Goal: Check status: Check status

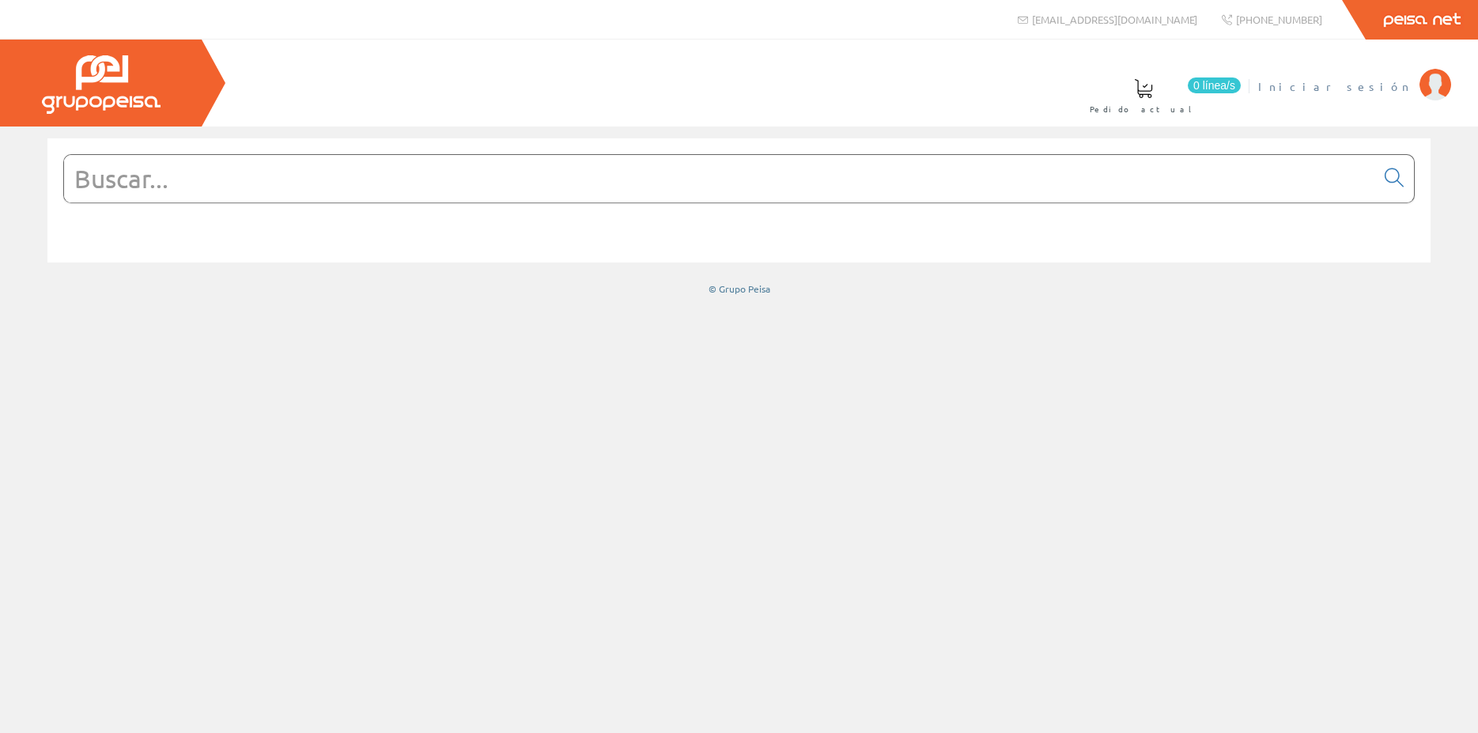
click at [1432, 88] on img at bounding box center [1435, 85] width 32 height 32
click at [1433, 89] on img at bounding box center [1435, 85] width 32 height 32
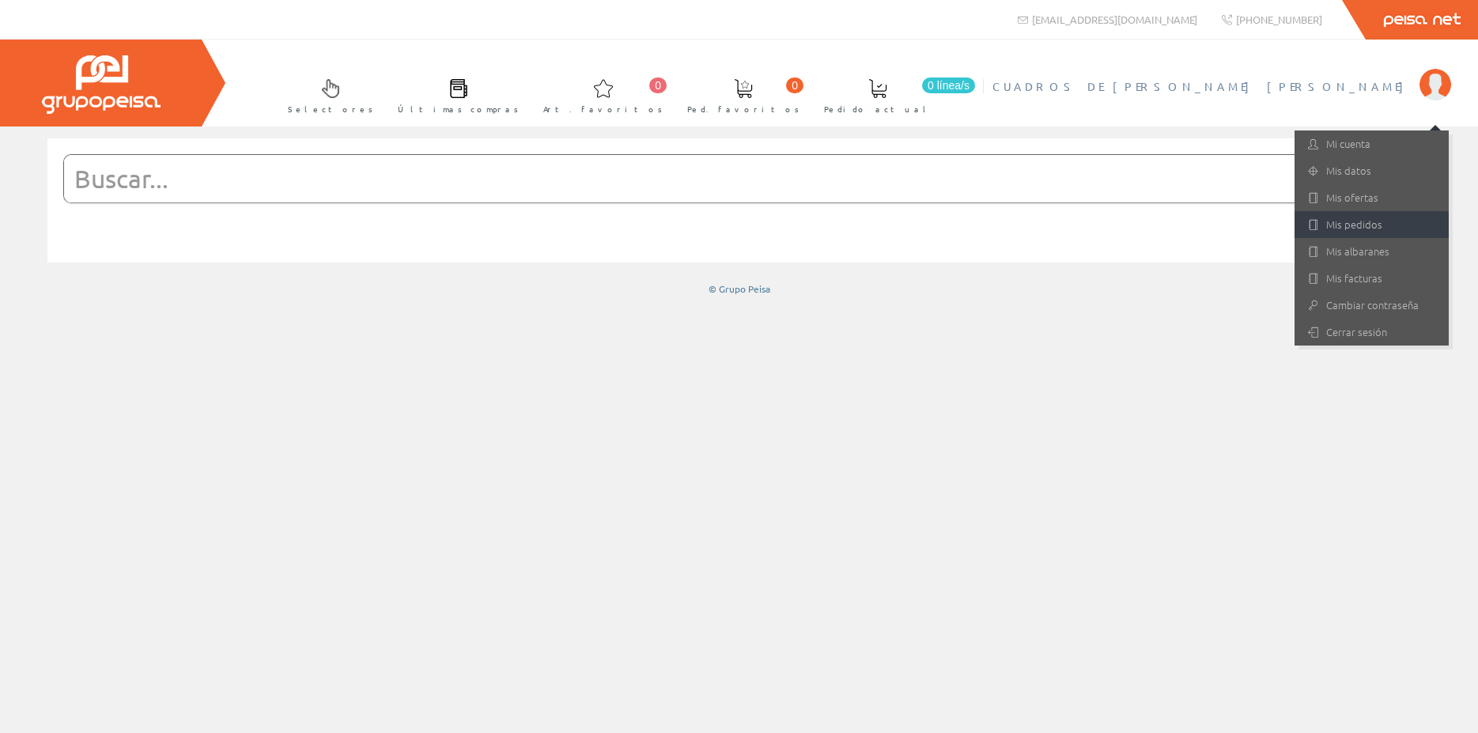
click at [1371, 216] on link "Mis pedidos" at bounding box center [1371, 224] width 154 height 27
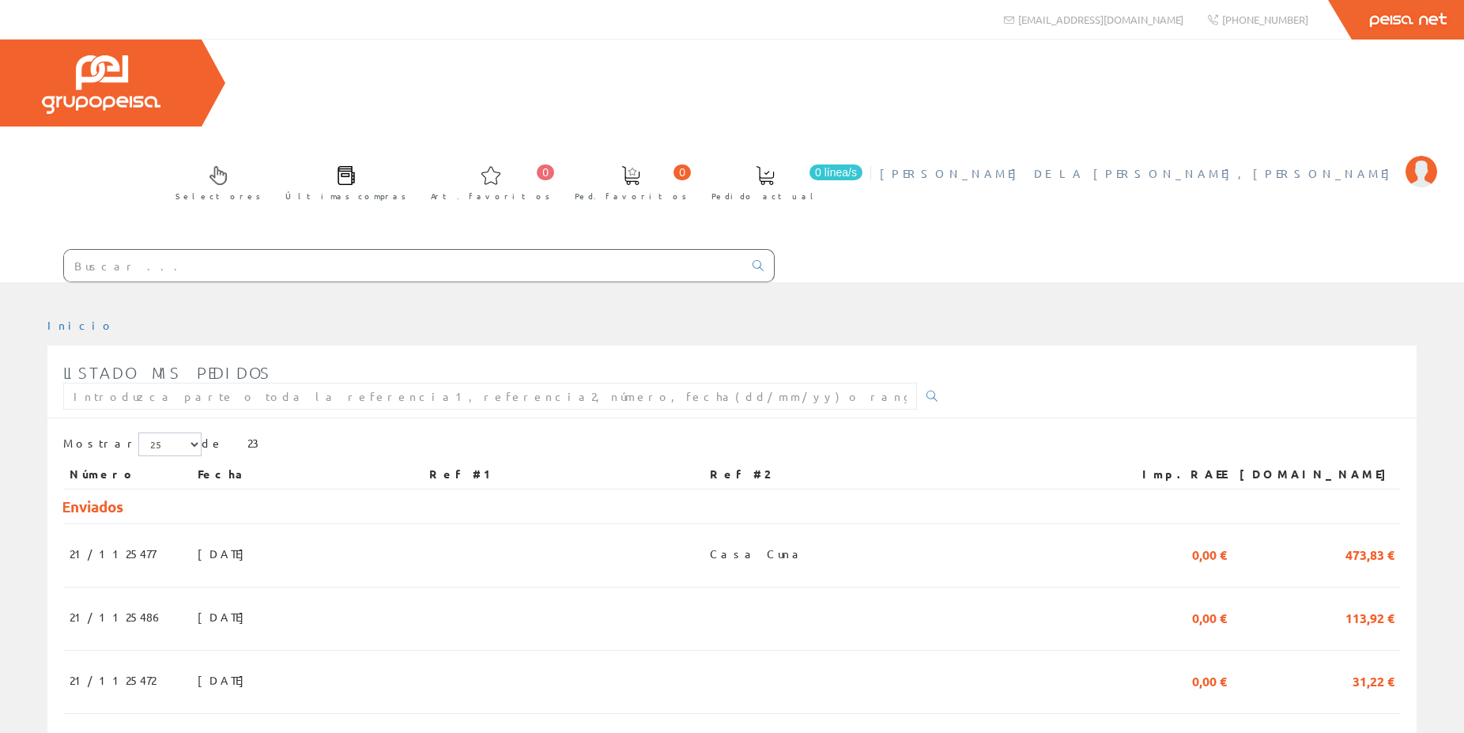
click at [1429, 156] on img at bounding box center [1422, 172] width 32 height 32
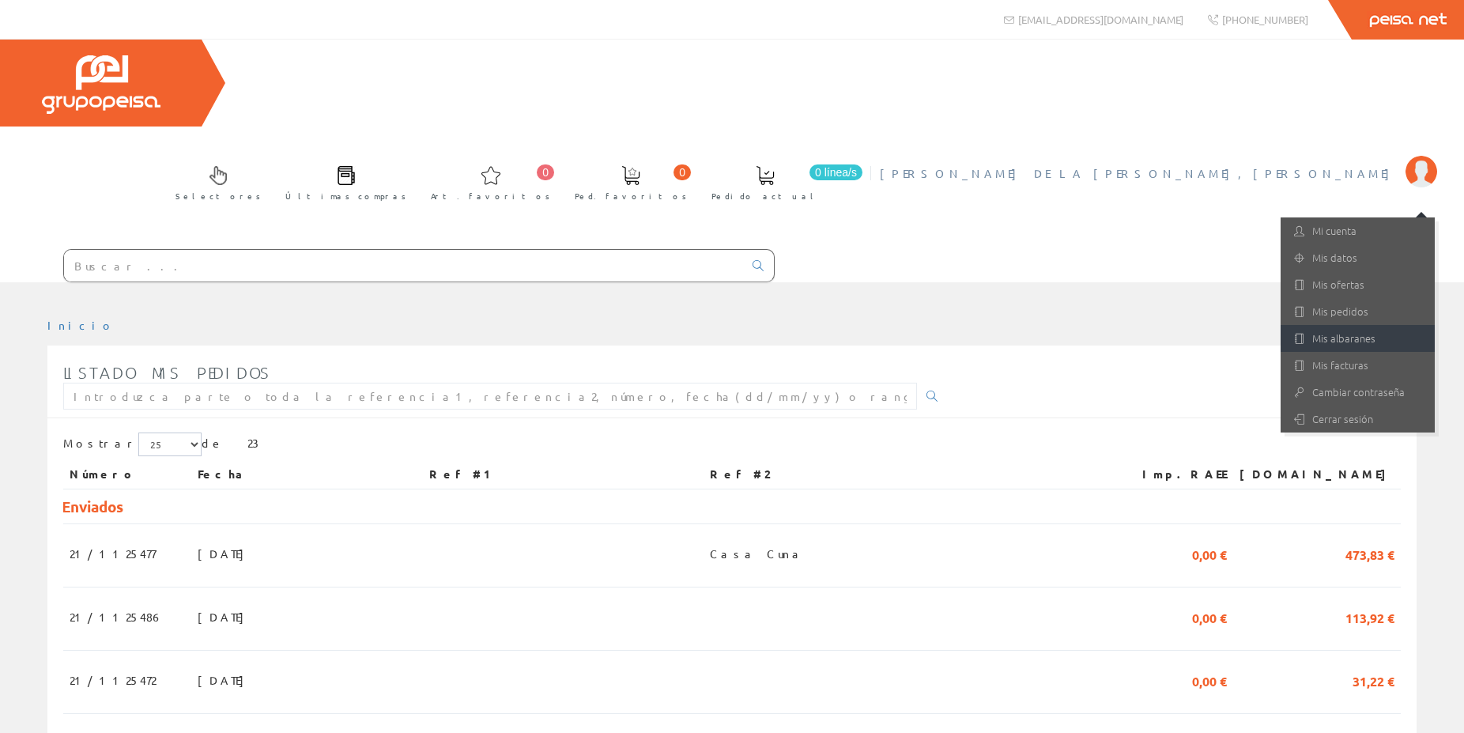
click at [1361, 325] on link "Mis albaranes" at bounding box center [1358, 338] width 154 height 27
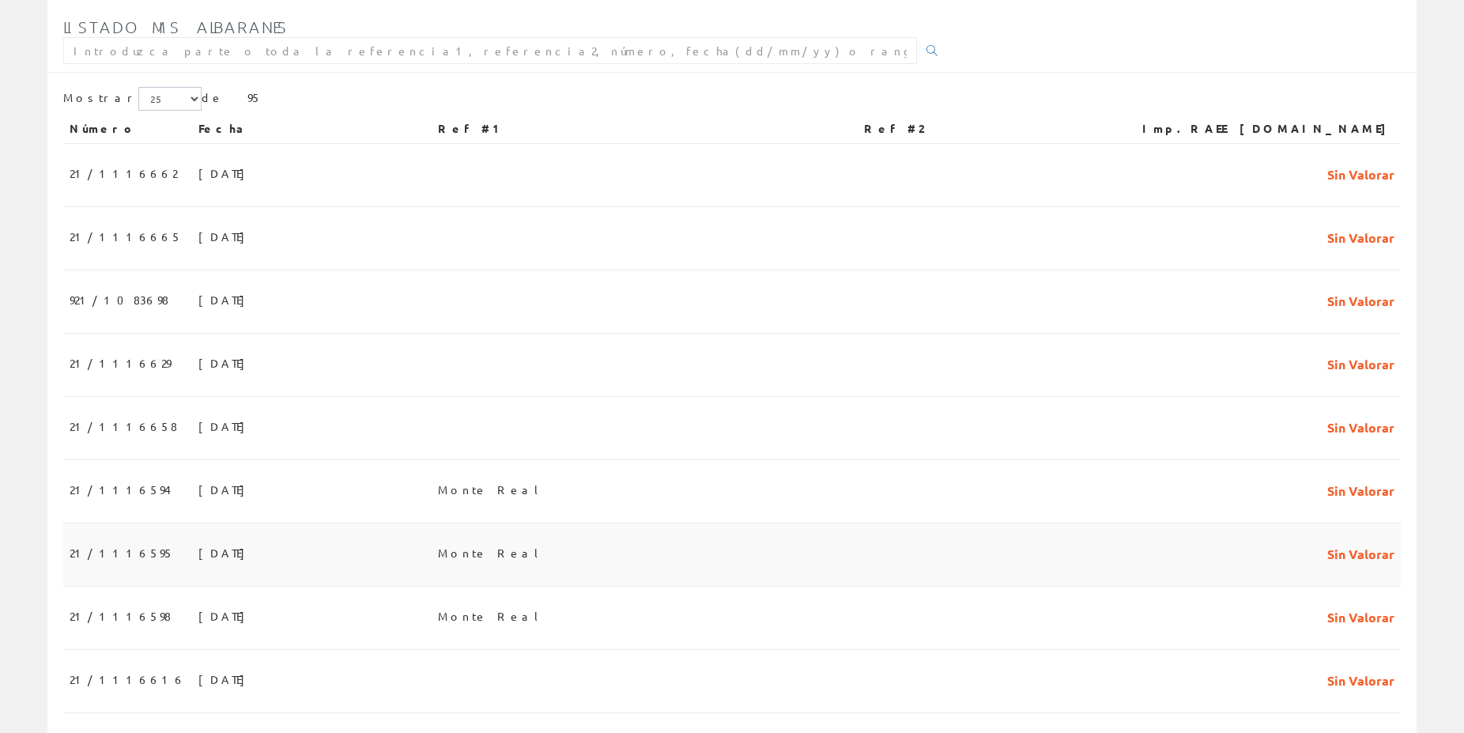
scroll to position [323, 0]
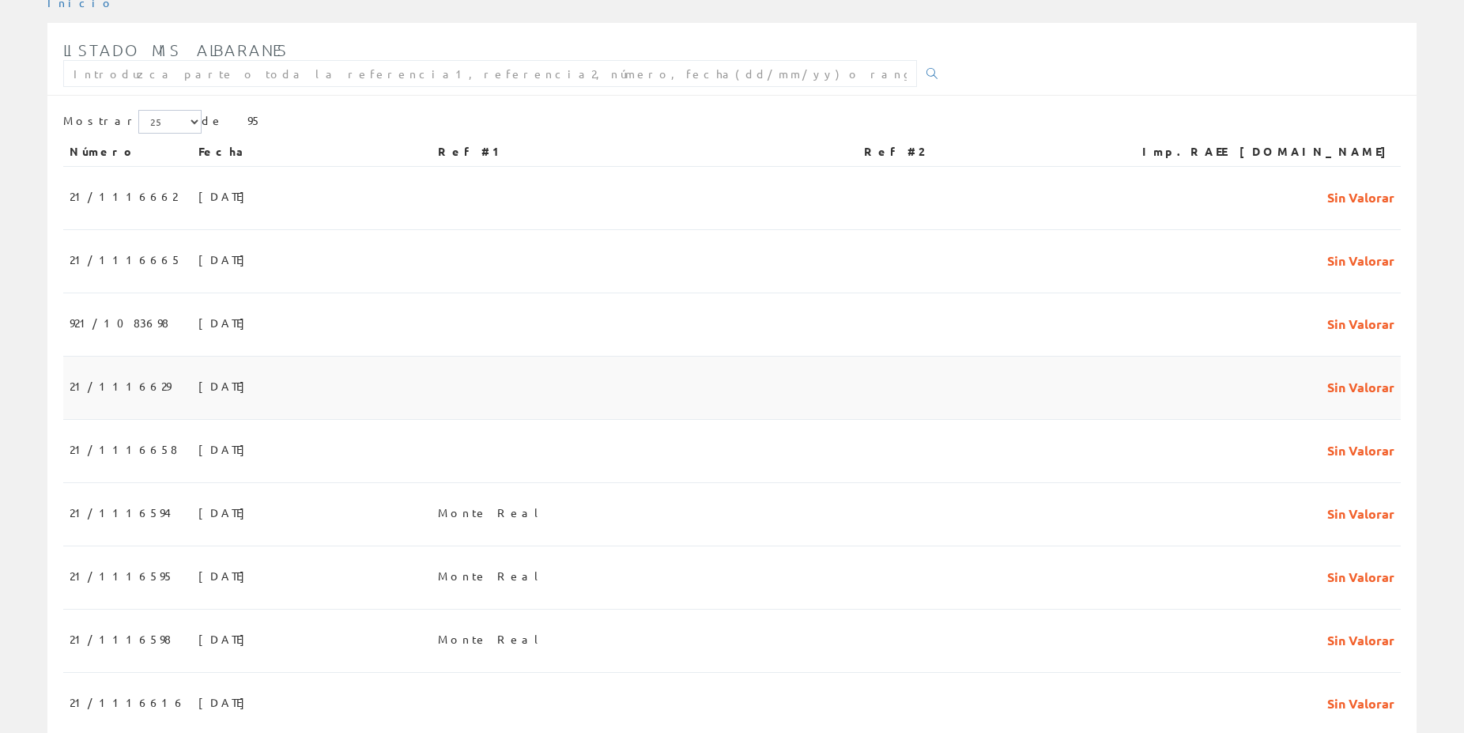
click at [1351, 372] on span "Sin Valorar" at bounding box center [1361, 385] width 67 height 27
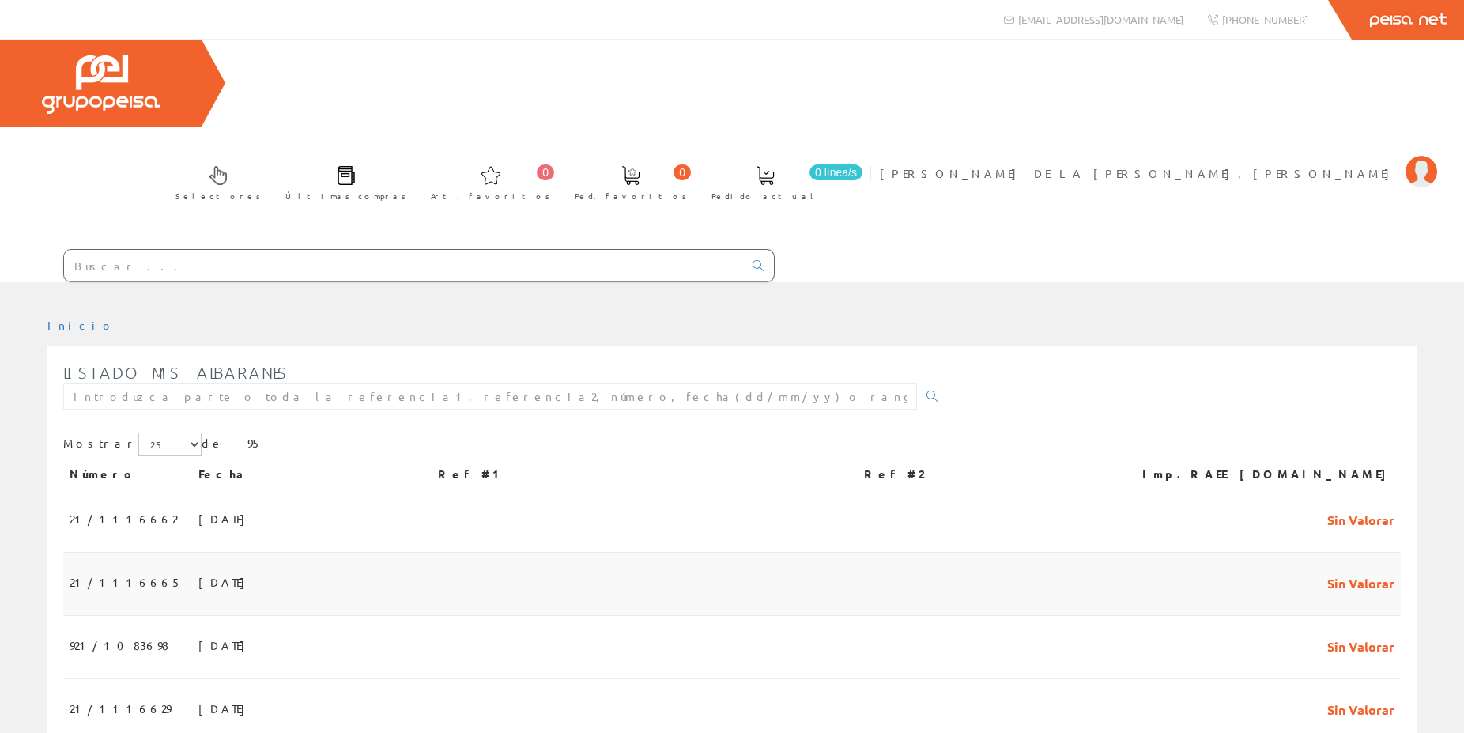
scroll to position [323, 0]
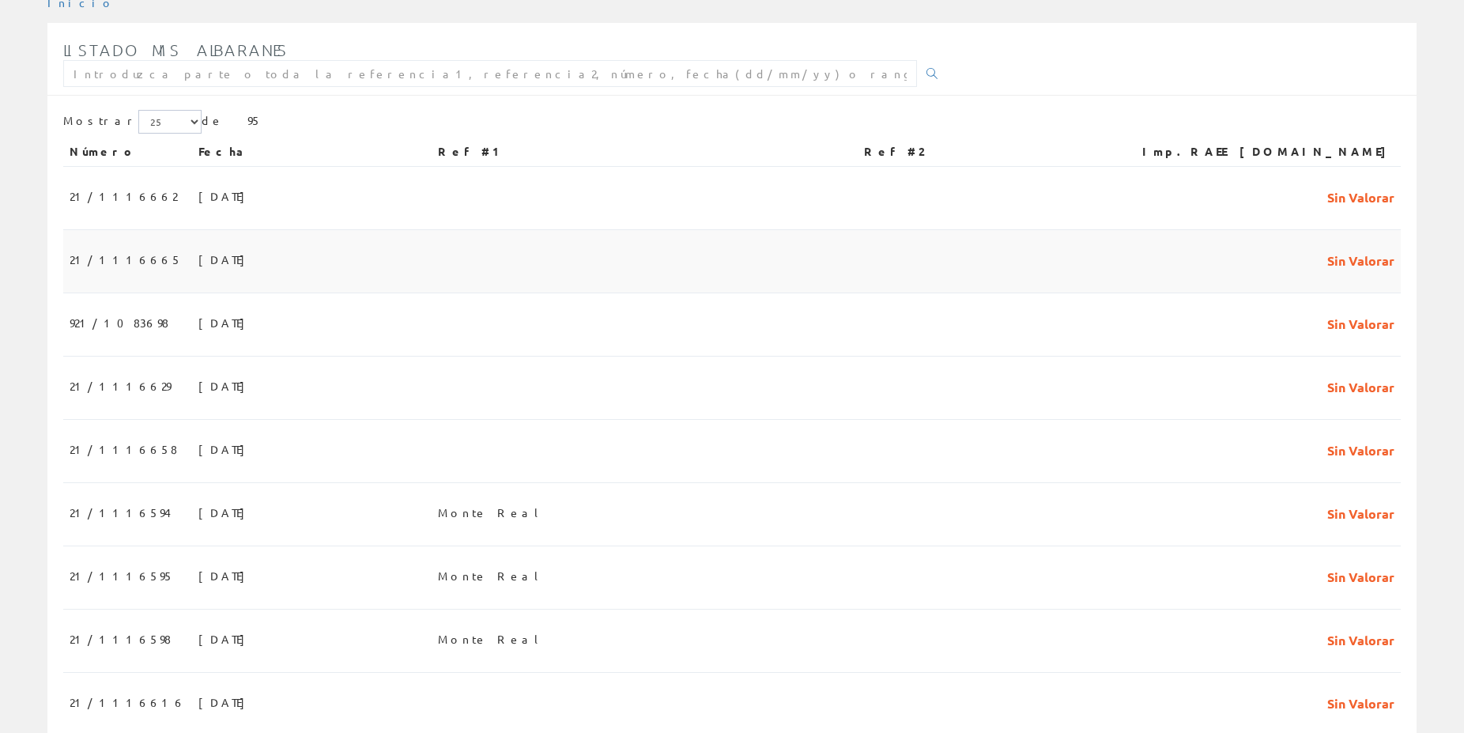
click at [1357, 246] on span "Sin Valorar" at bounding box center [1361, 259] width 67 height 27
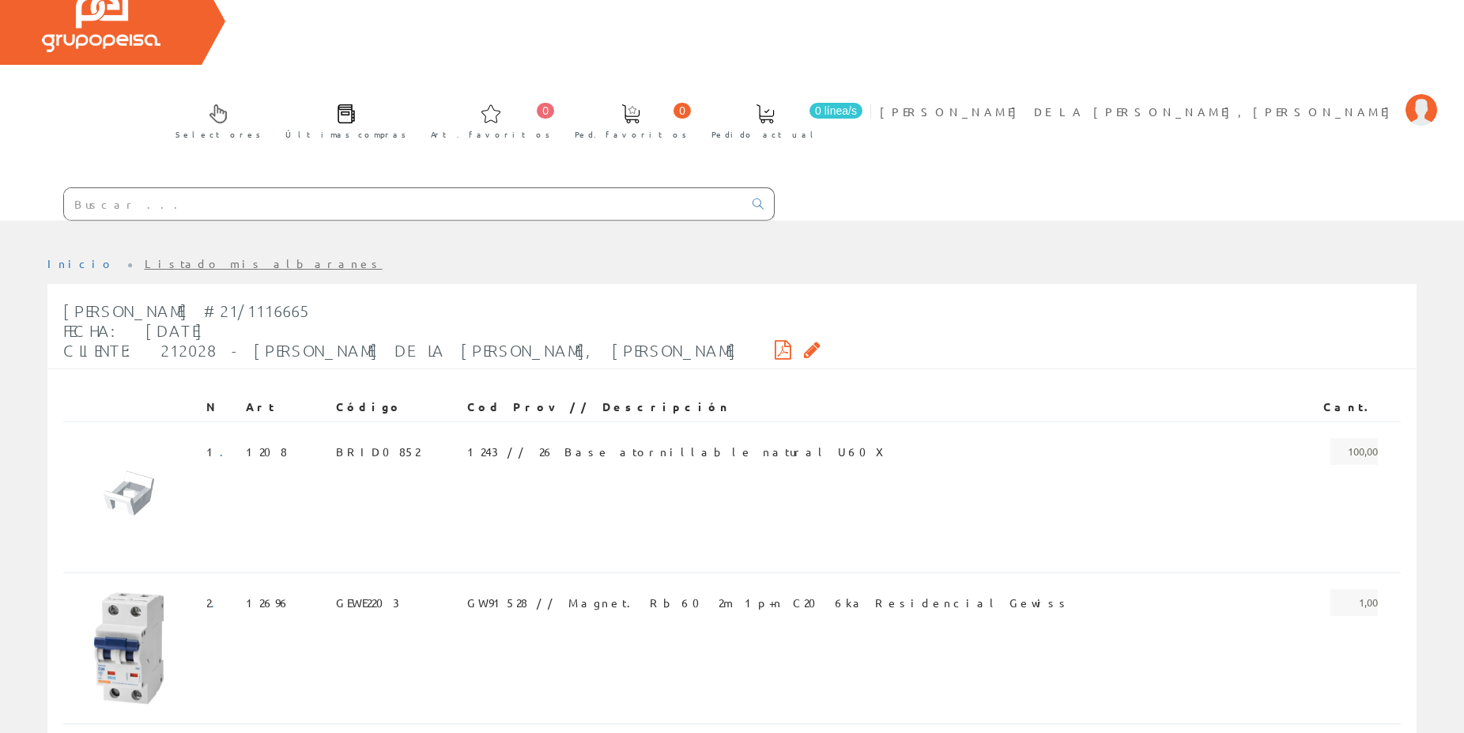
scroll to position [9, 0]
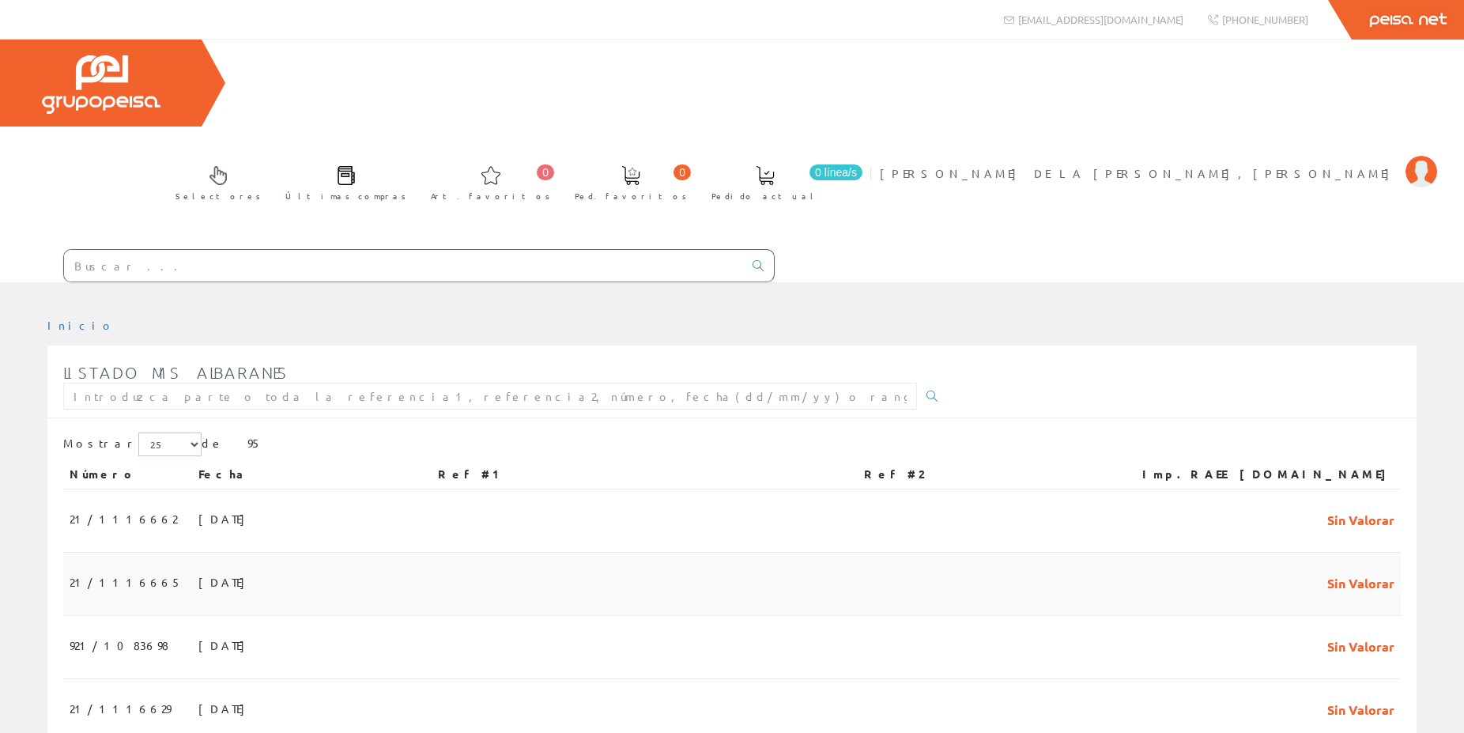
scroll to position [323, 0]
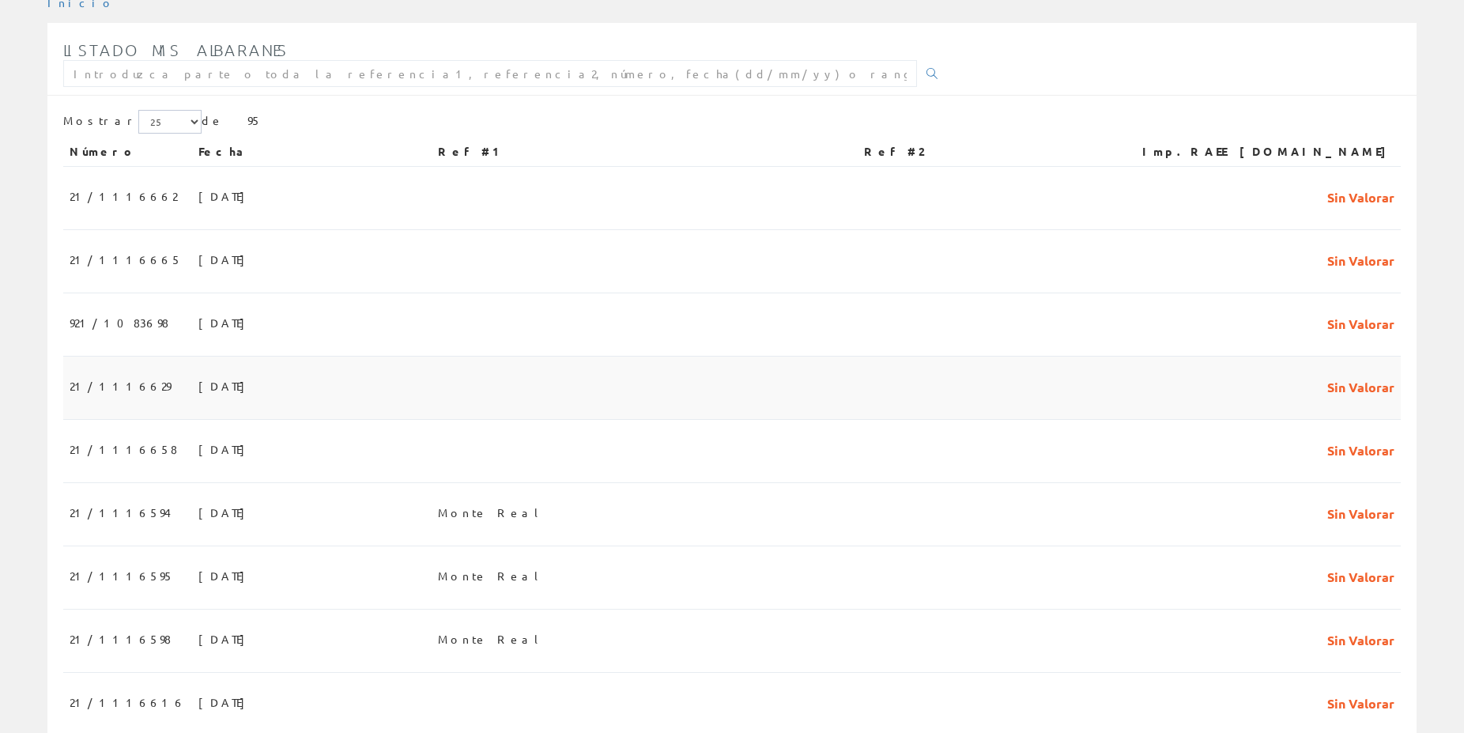
click at [1388, 372] on span "Sin Valorar" at bounding box center [1361, 385] width 67 height 27
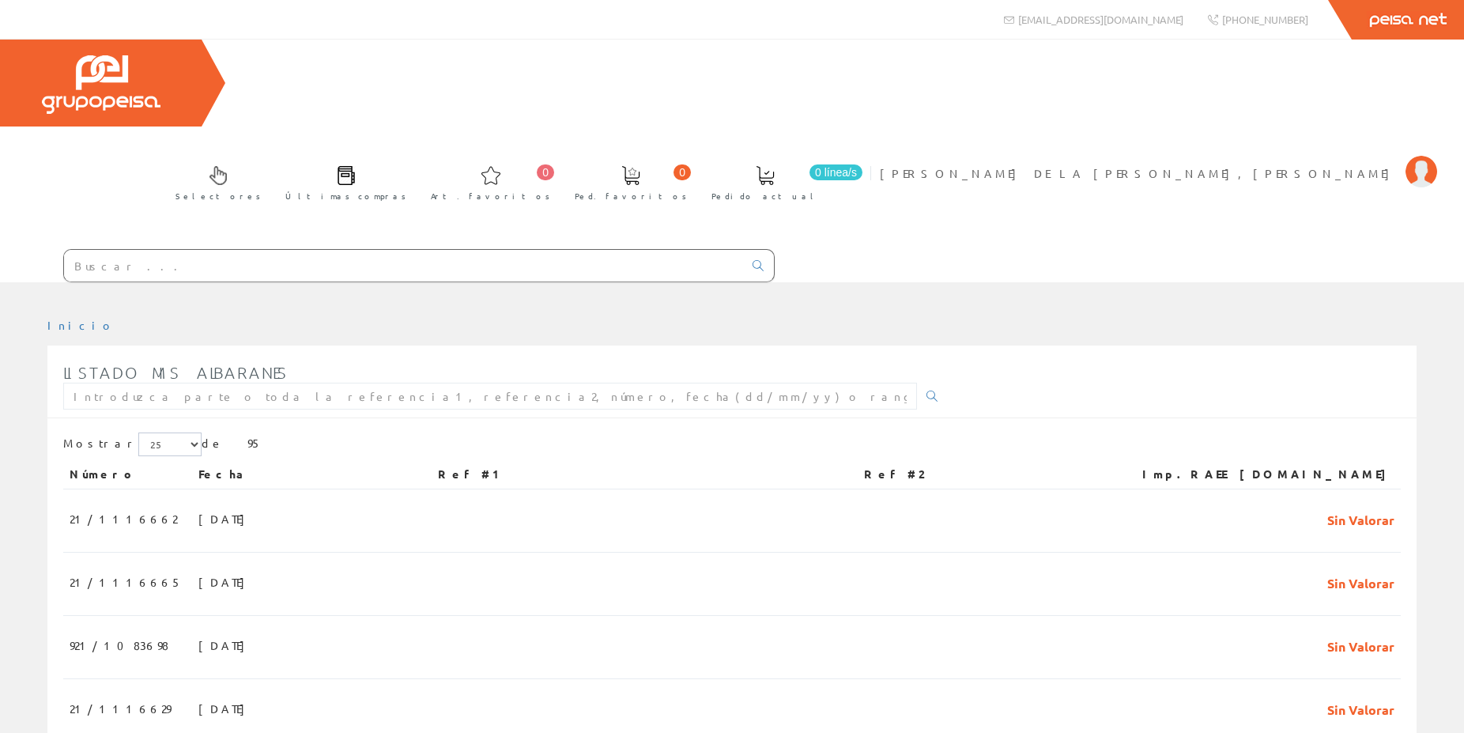
scroll to position [323, 0]
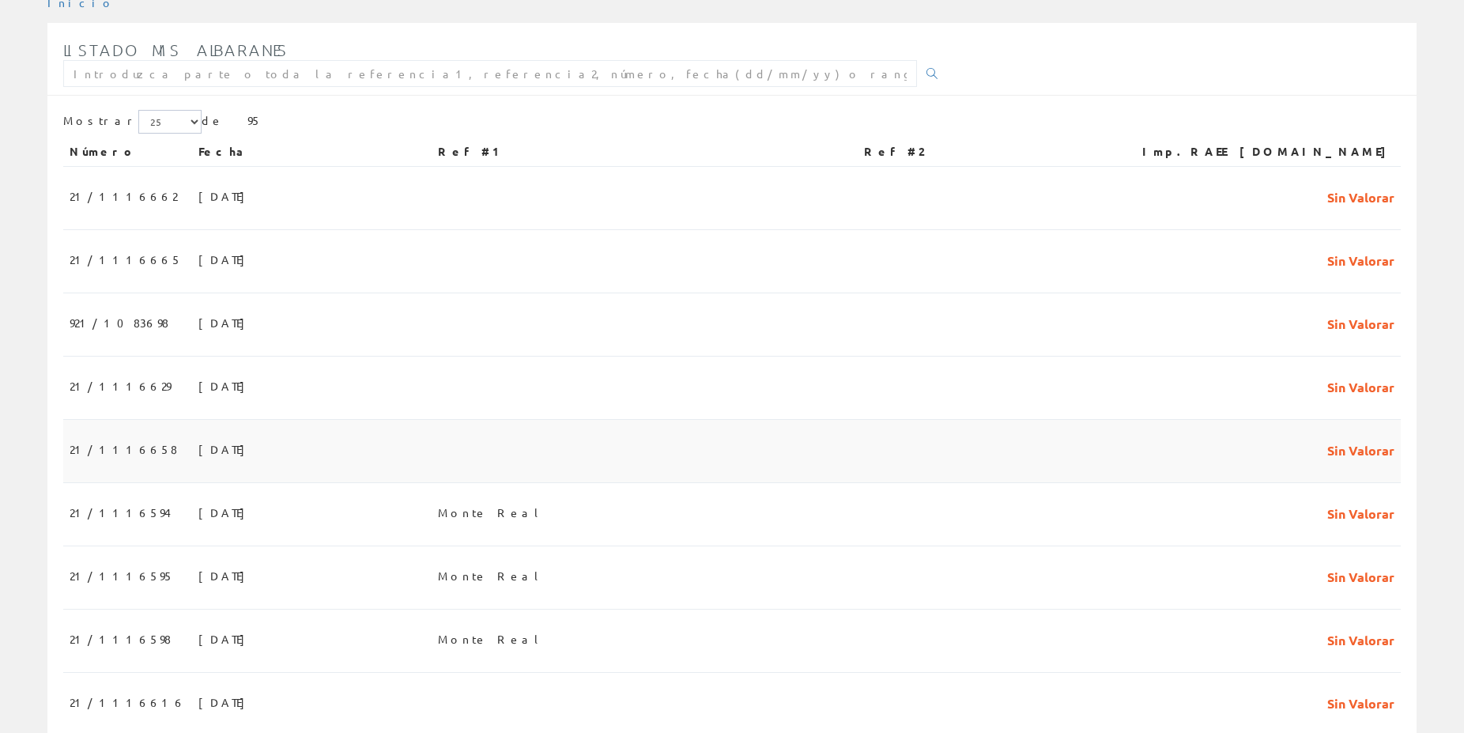
click at [1340, 436] on span "Sin Valorar" at bounding box center [1361, 449] width 67 height 27
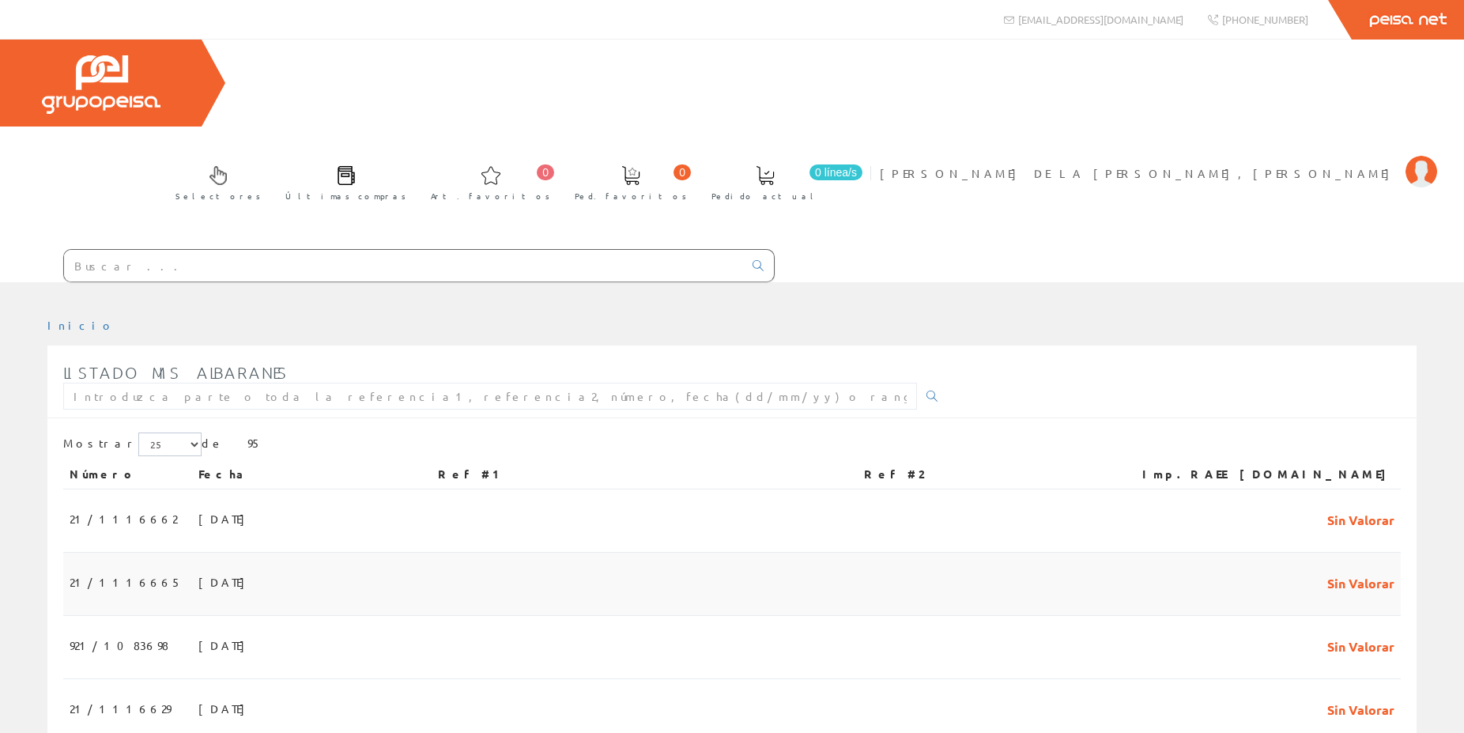
scroll to position [323, 0]
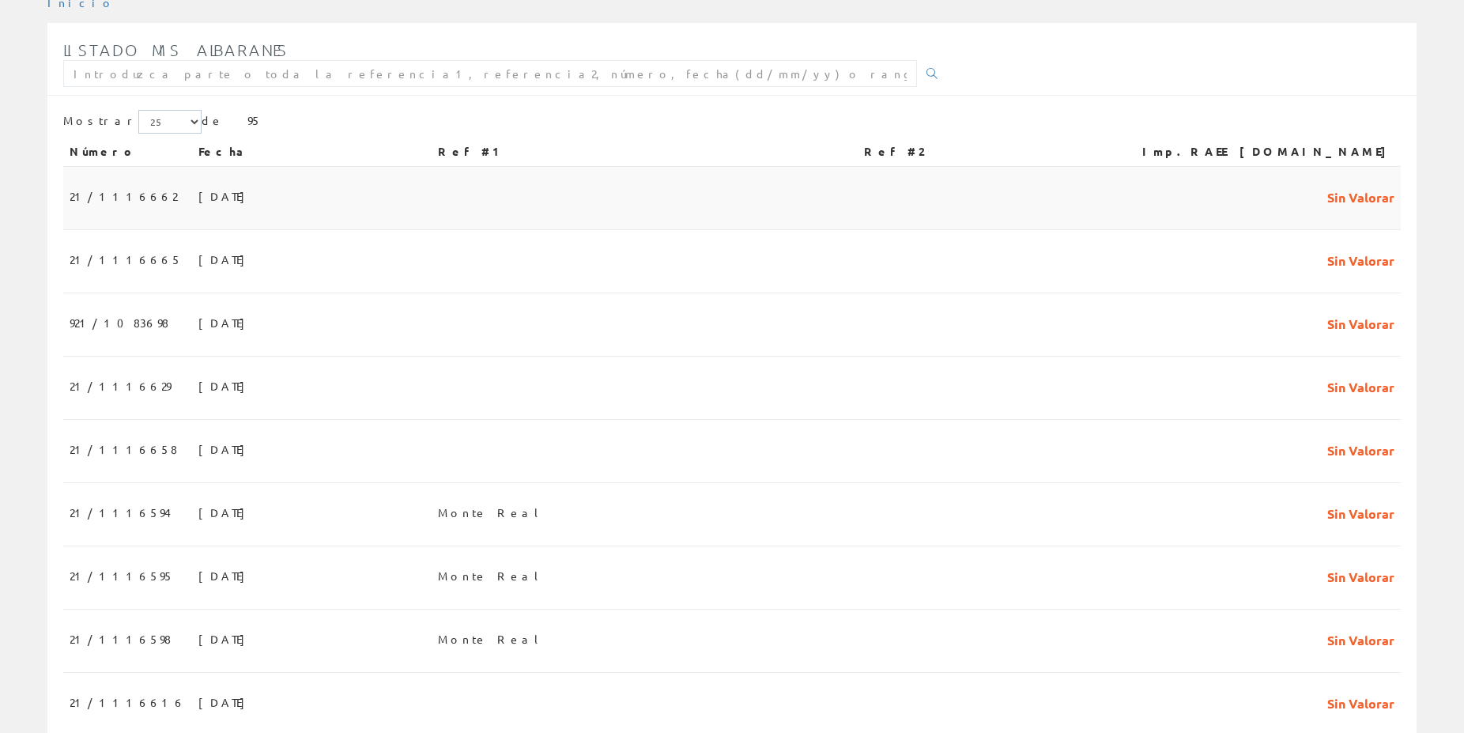
click at [1339, 183] on span "Sin Valorar" at bounding box center [1361, 196] width 67 height 27
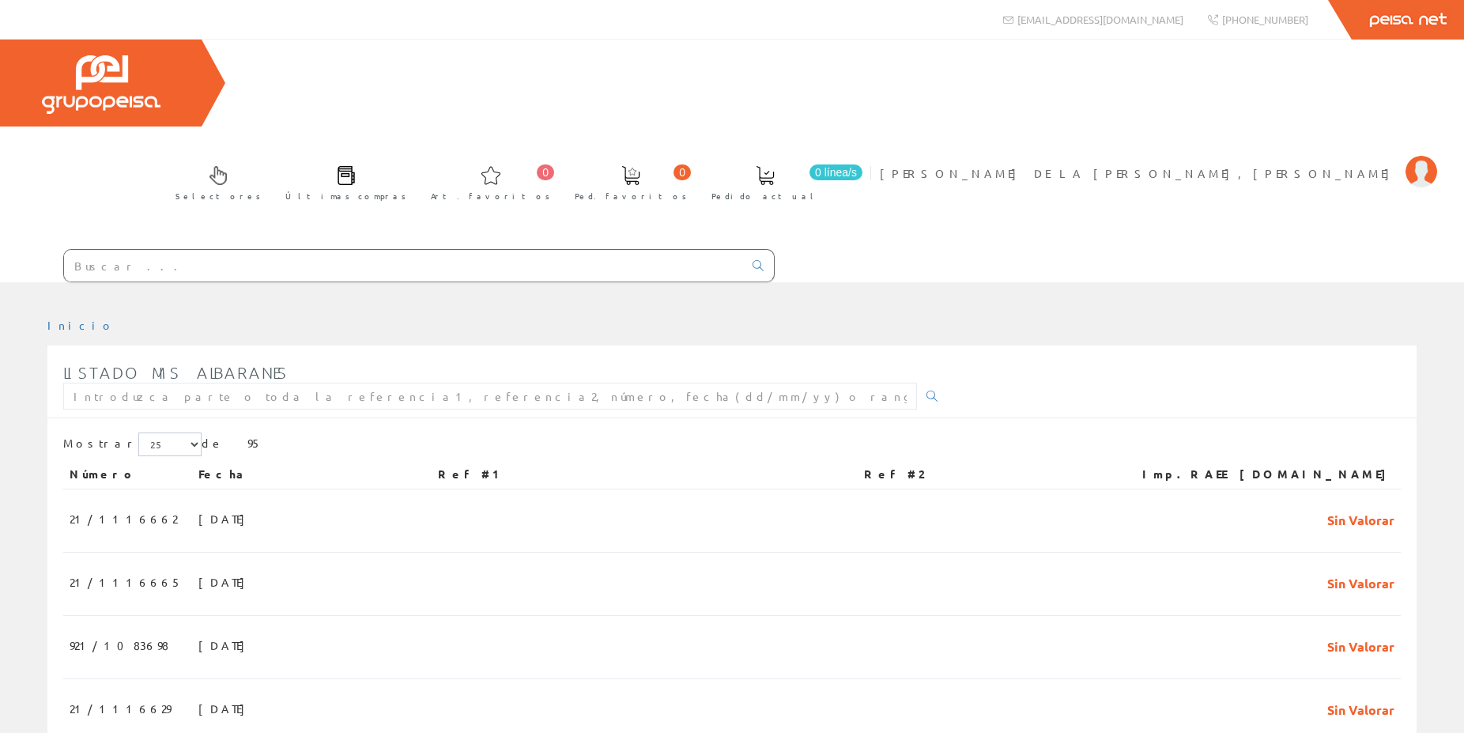
scroll to position [323, 0]
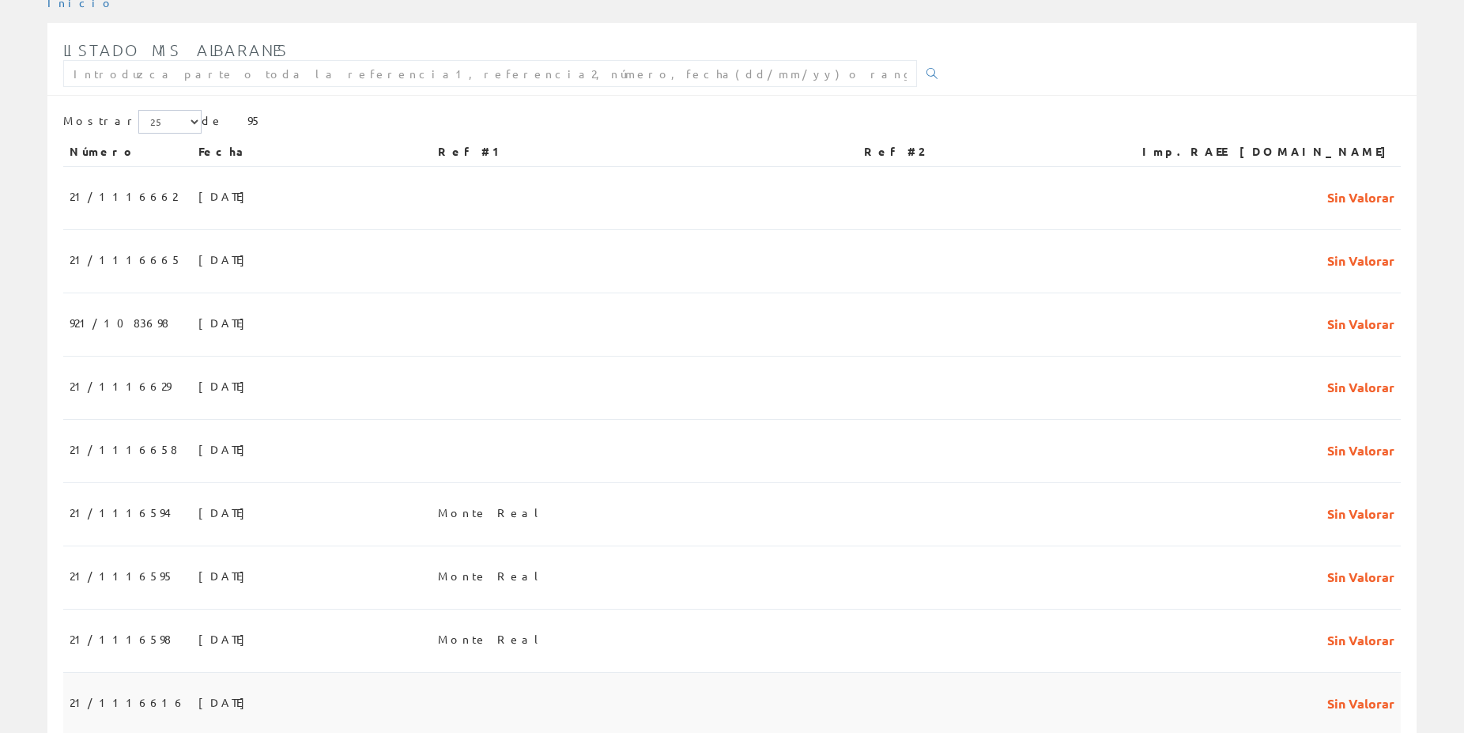
click at [366, 673] on td "22/09/2025" at bounding box center [312, 704] width 240 height 63
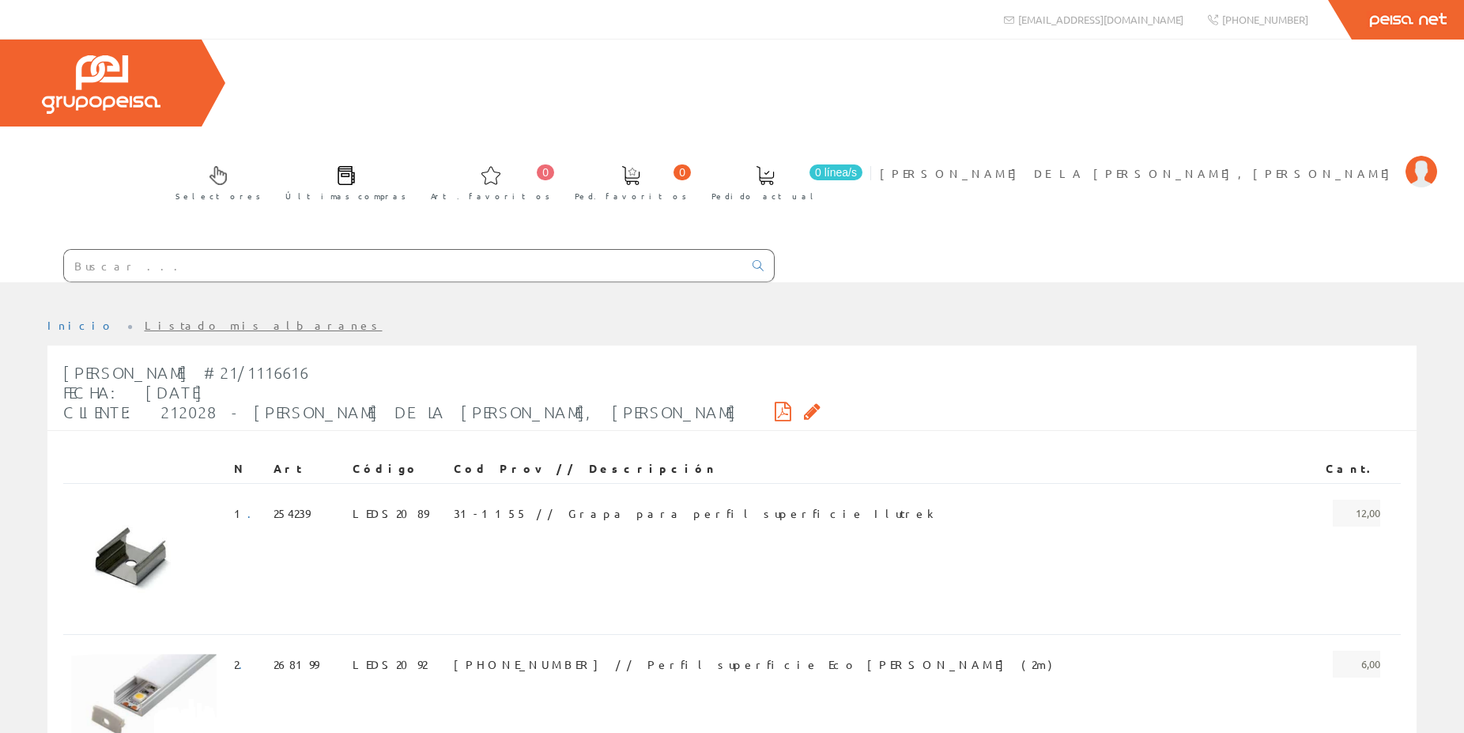
click at [372, 250] on input "text" at bounding box center [403, 266] width 679 height 32
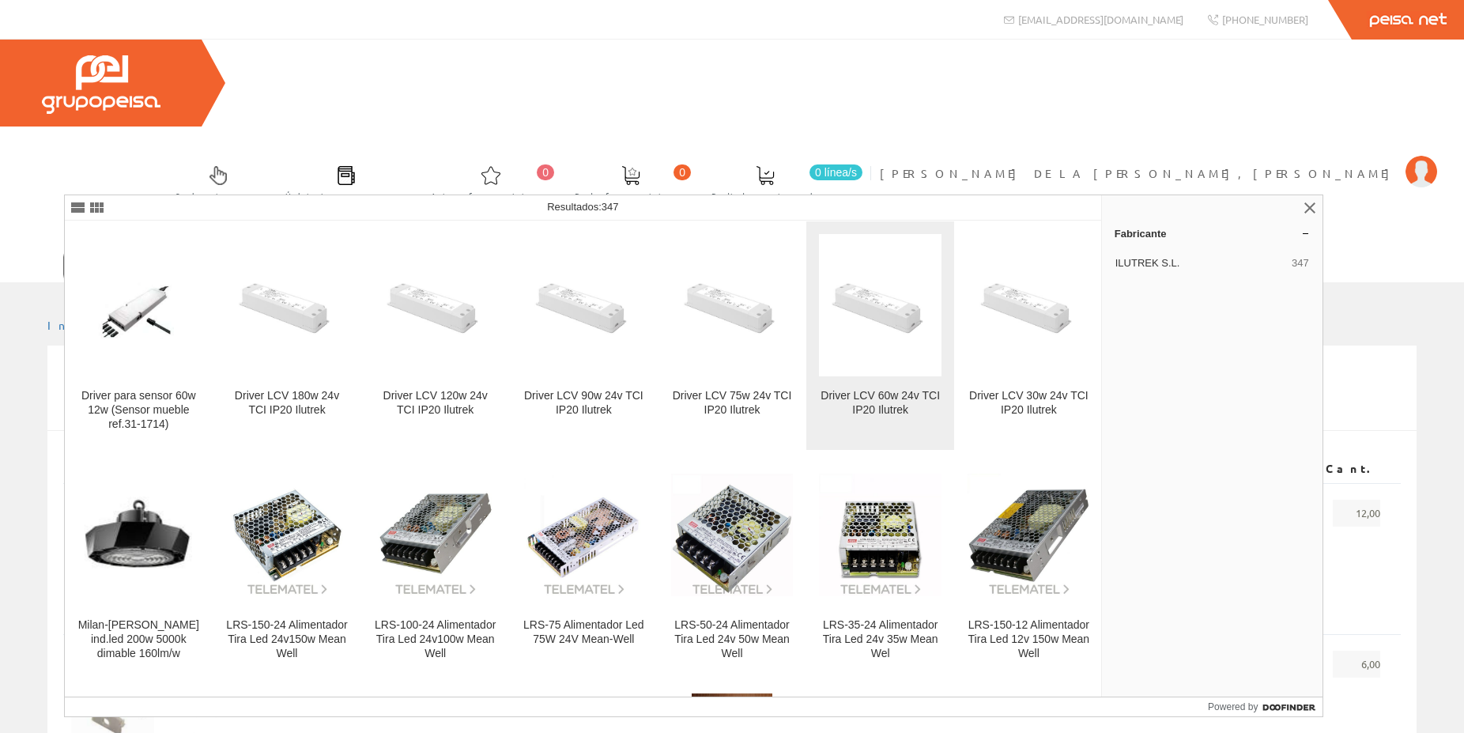
type input "ilutrek"
click at [884, 406] on div "Driver LCV 60w 24v TCI IP20 Ilutrek" at bounding box center [880, 403] width 123 height 28
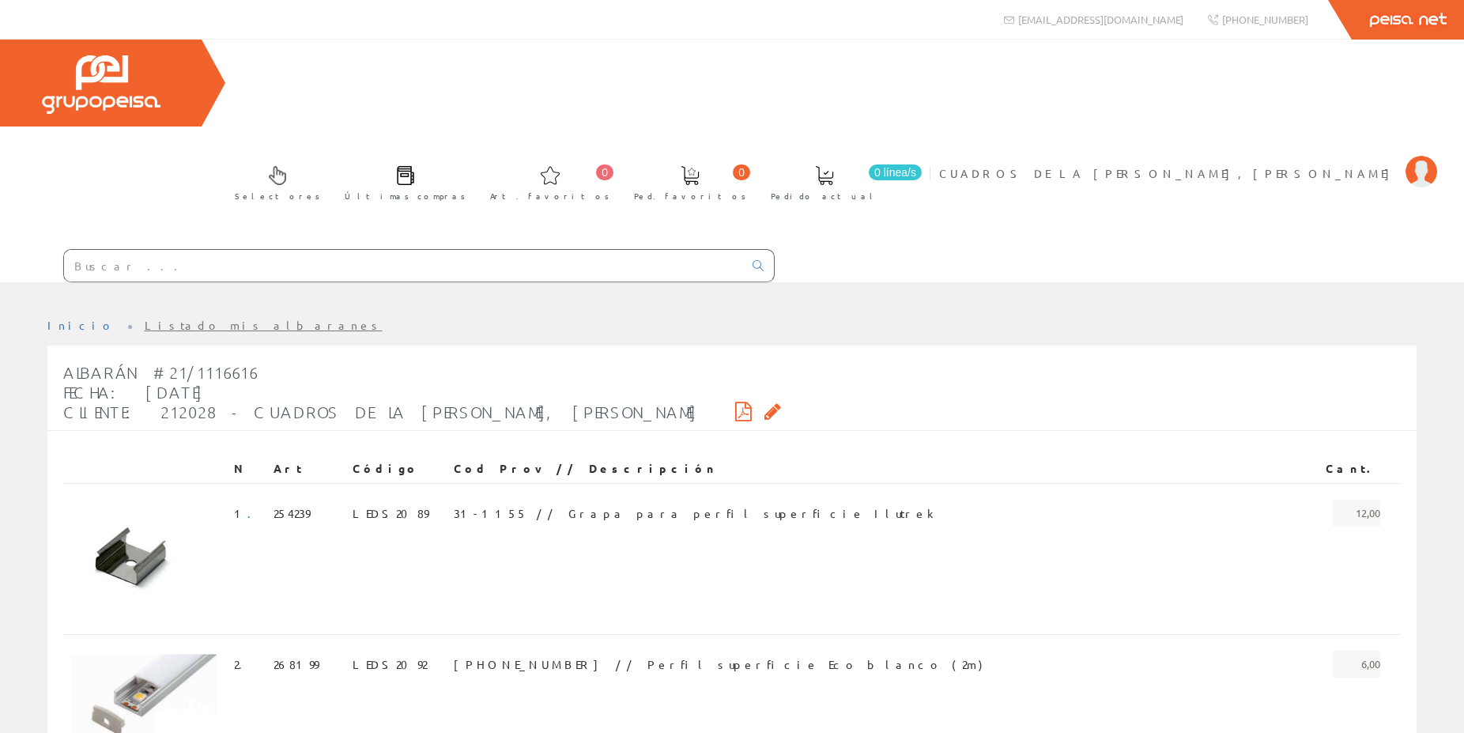
click at [206, 250] on input "text" at bounding box center [403, 266] width 679 height 32
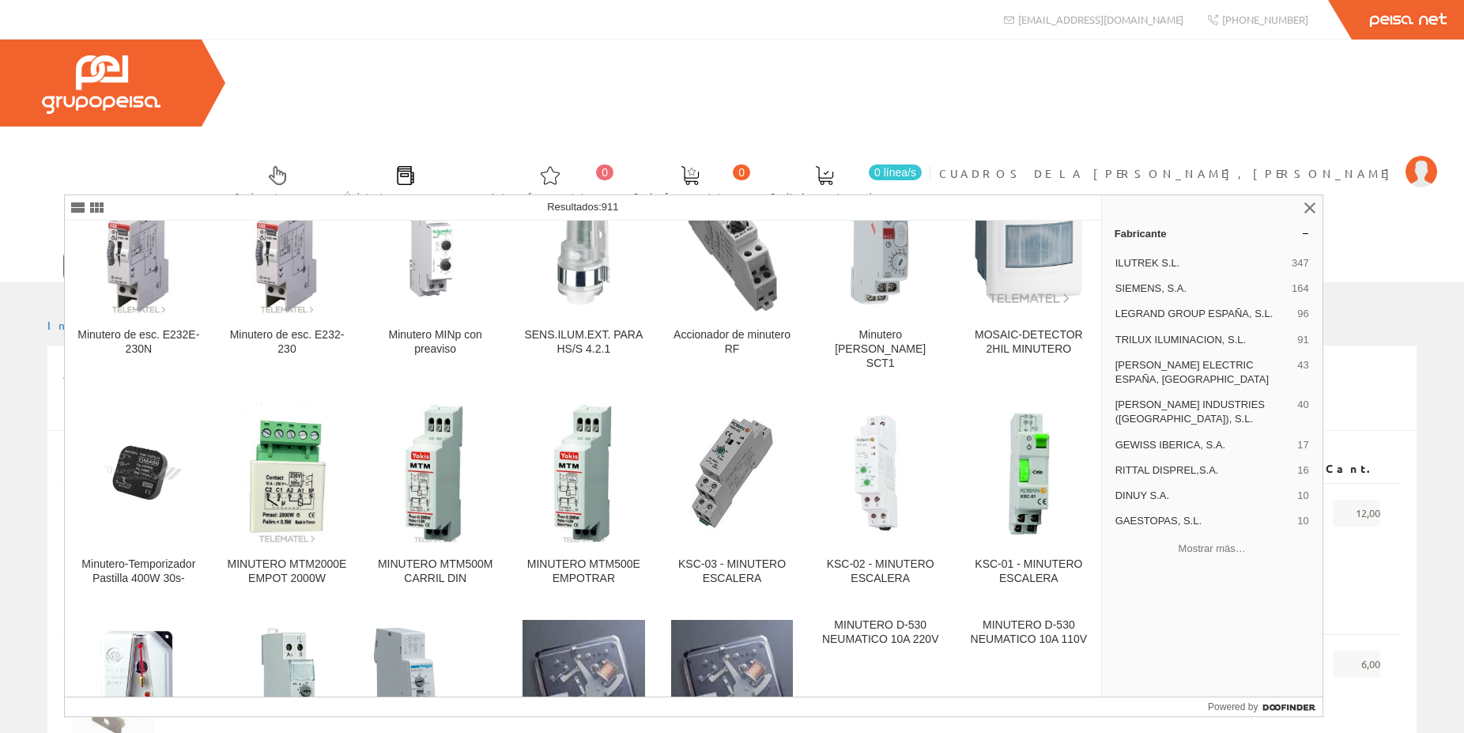
scroll to position [4023, 0]
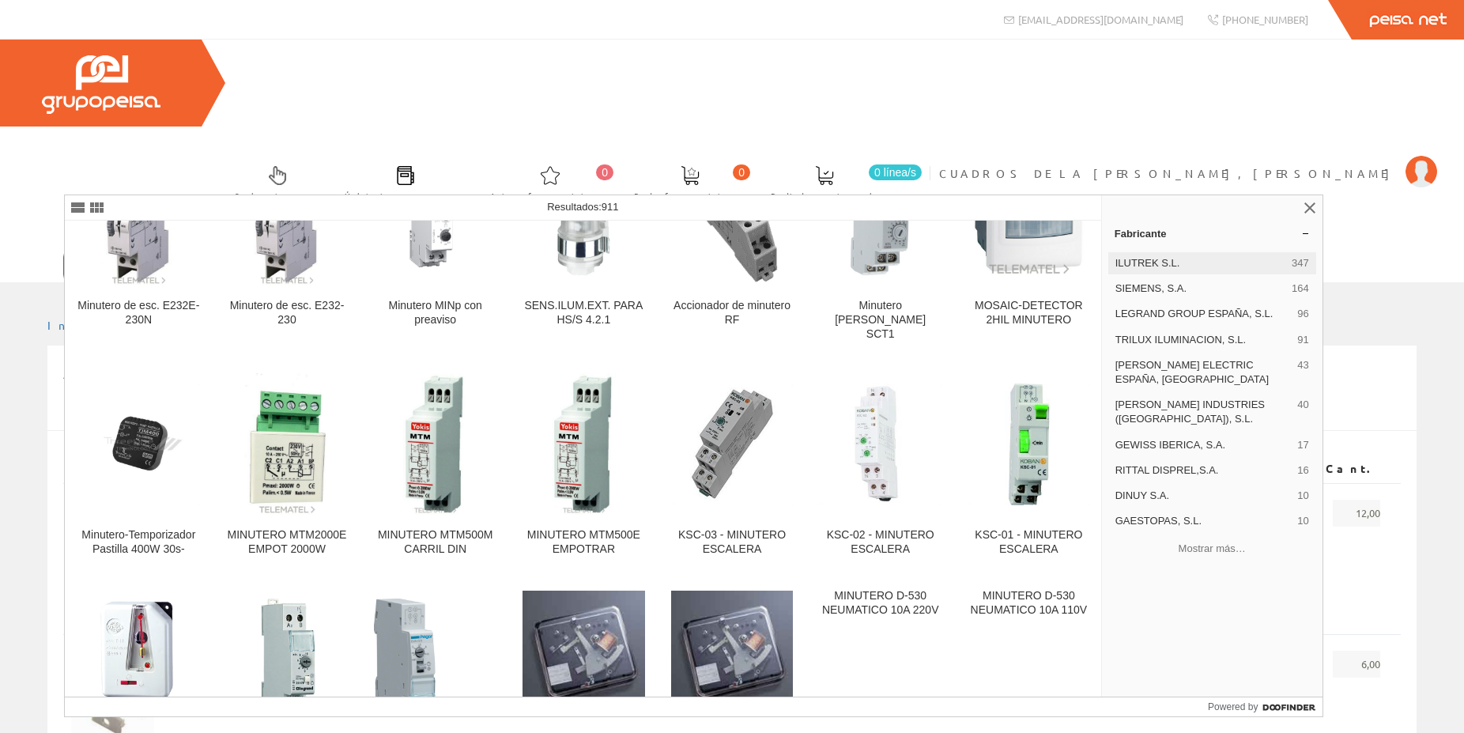
type input "ilutek"
click at [1134, 266] on span "ILUTREK S.L." at bounding box center [1201, 263] width 170 height 14
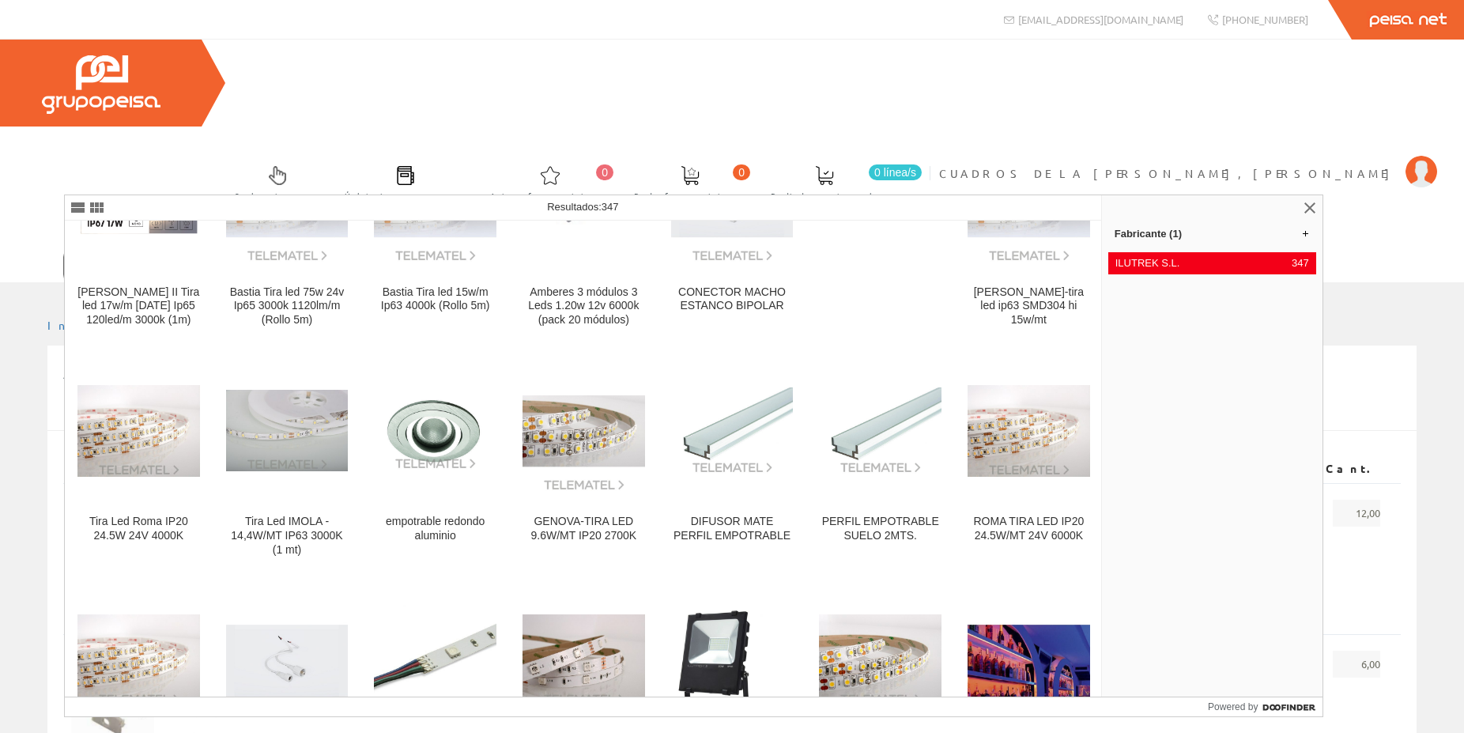
scroll to position [4935, 0]
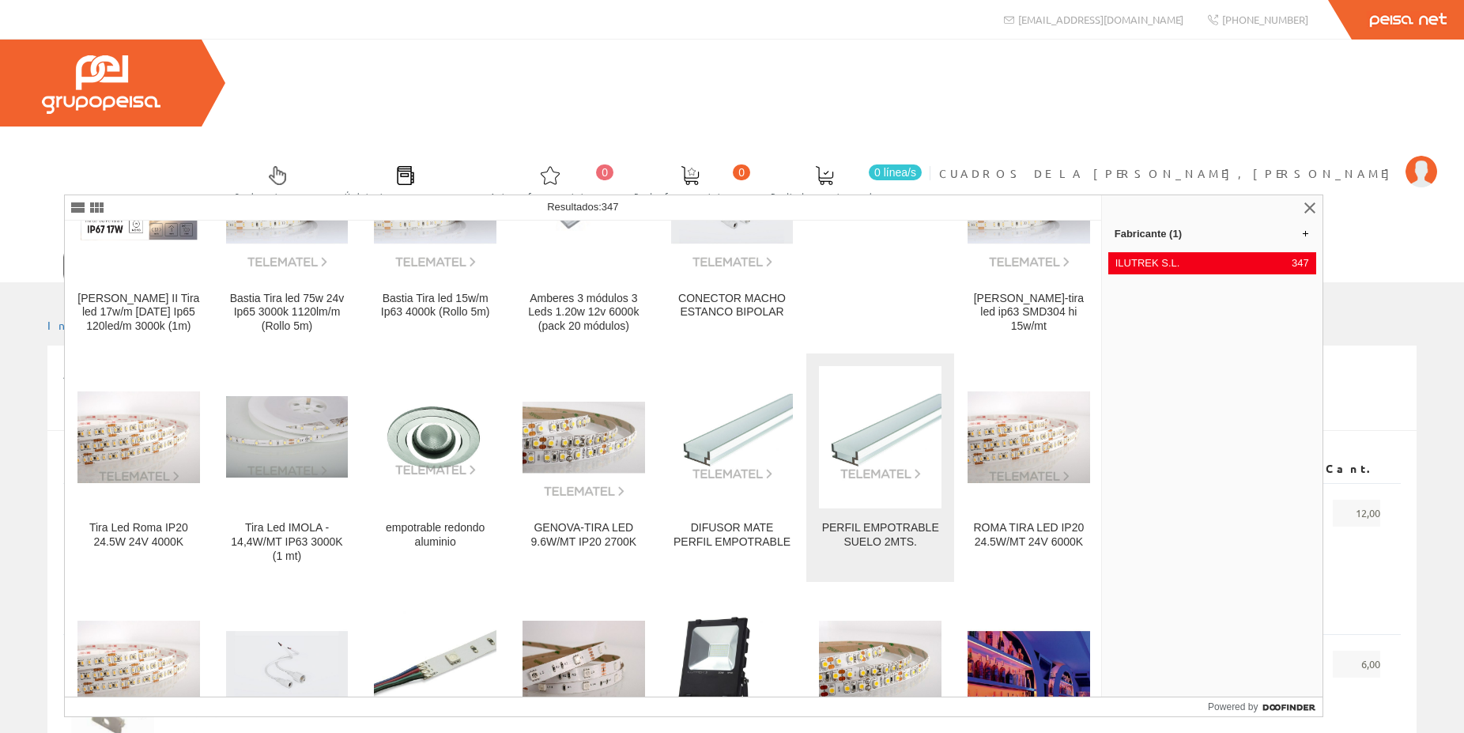
click at [880, 521] on div "PERFIL EMPOTRABLE SUELO 2MTS." at bounding box center [880, 535] width 123 height 28
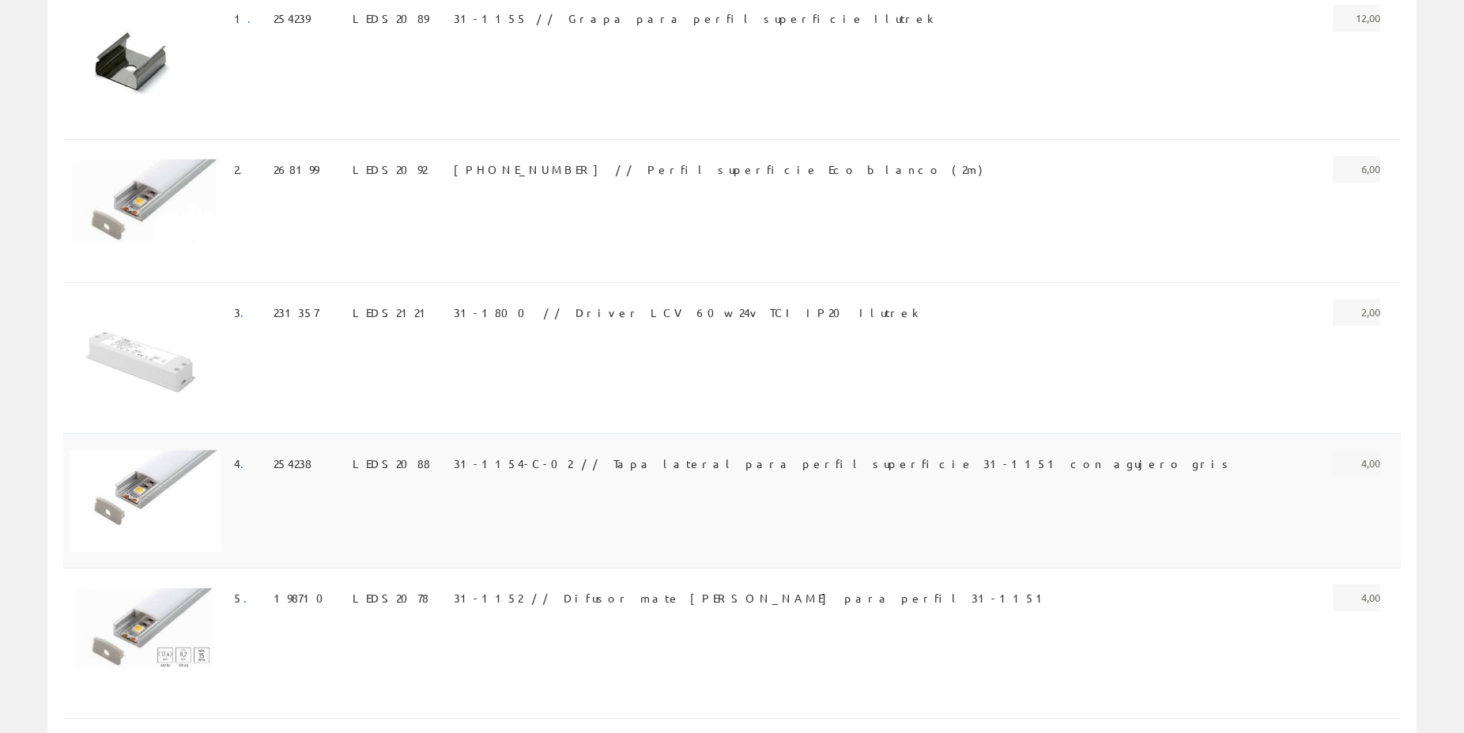
scroll to position [506, 0]
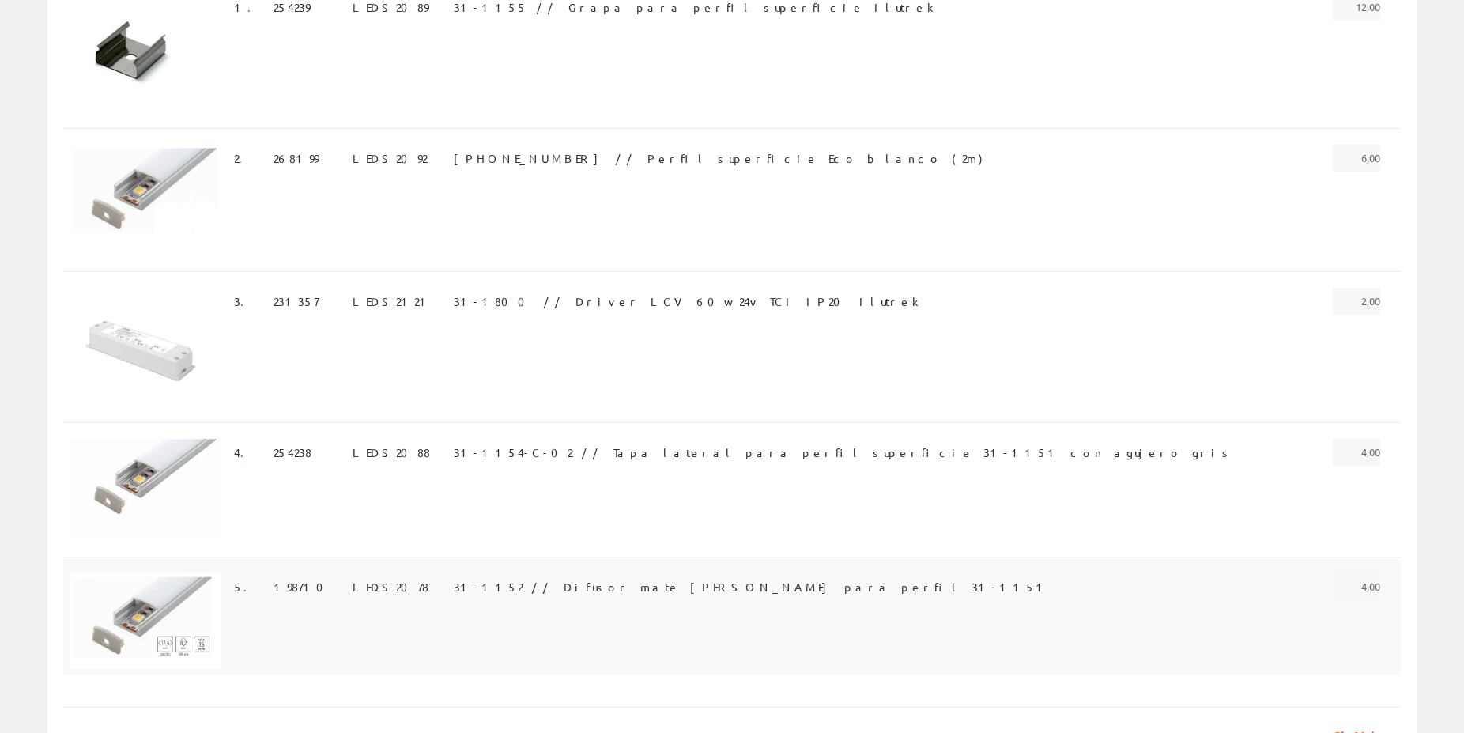
click at [572, 573] on span "31-1152 // Difusor mate Ilutrek para perfil 31-1151" at bounding box center [751, 586] width 595 height 27
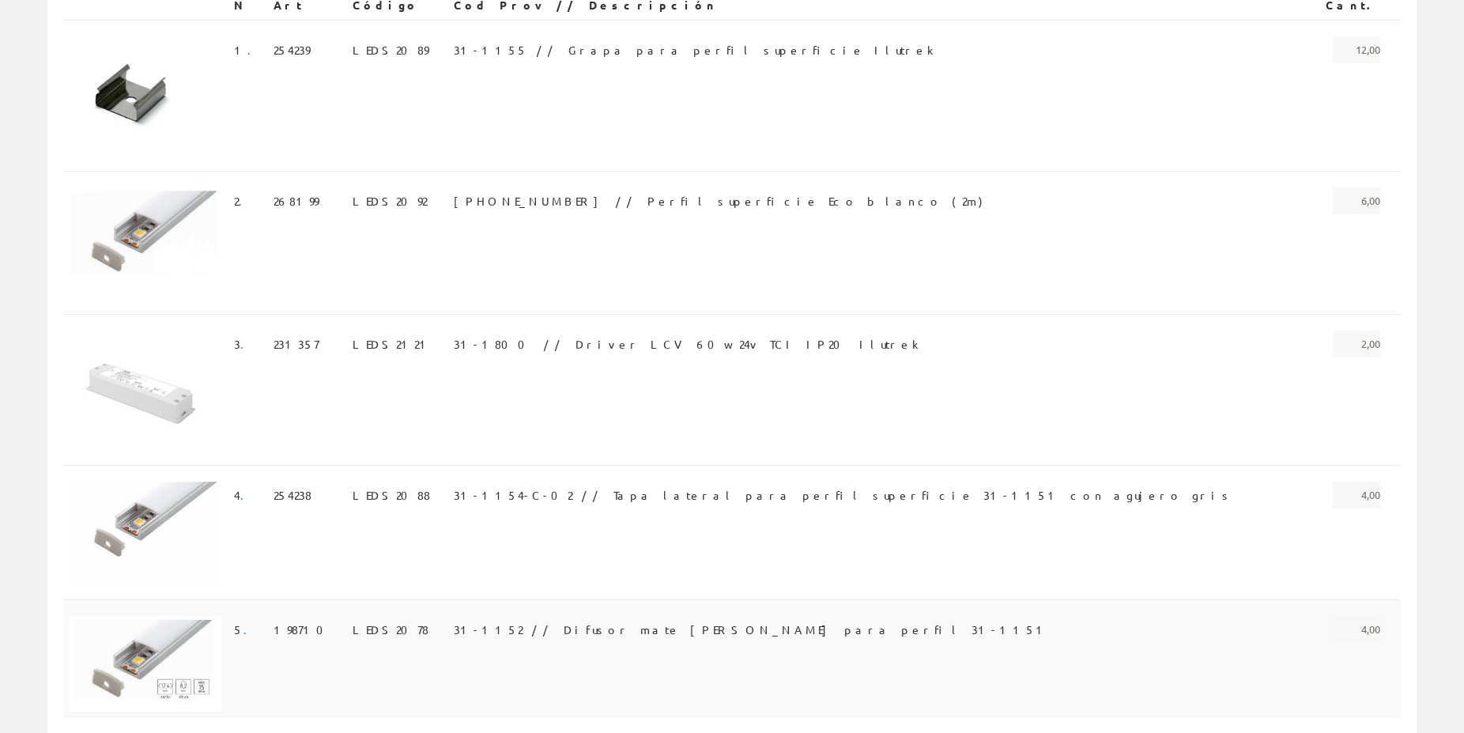
scroll to position [345, 0]
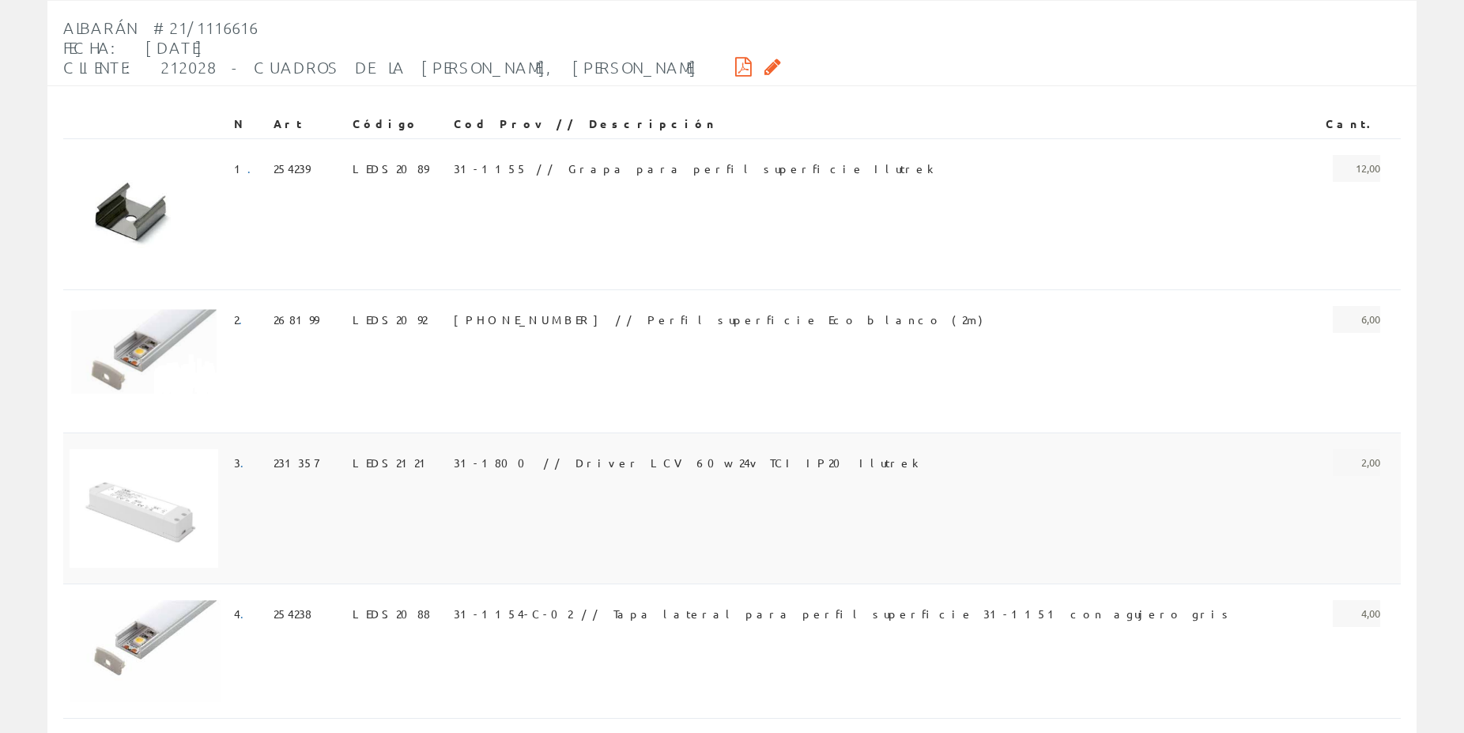
click at [580, 449] on span "31-1800 // Driver LCV 60w 24v TCI IP20 Ilutrek" at bounding box center [687, 462] width 466 height 27
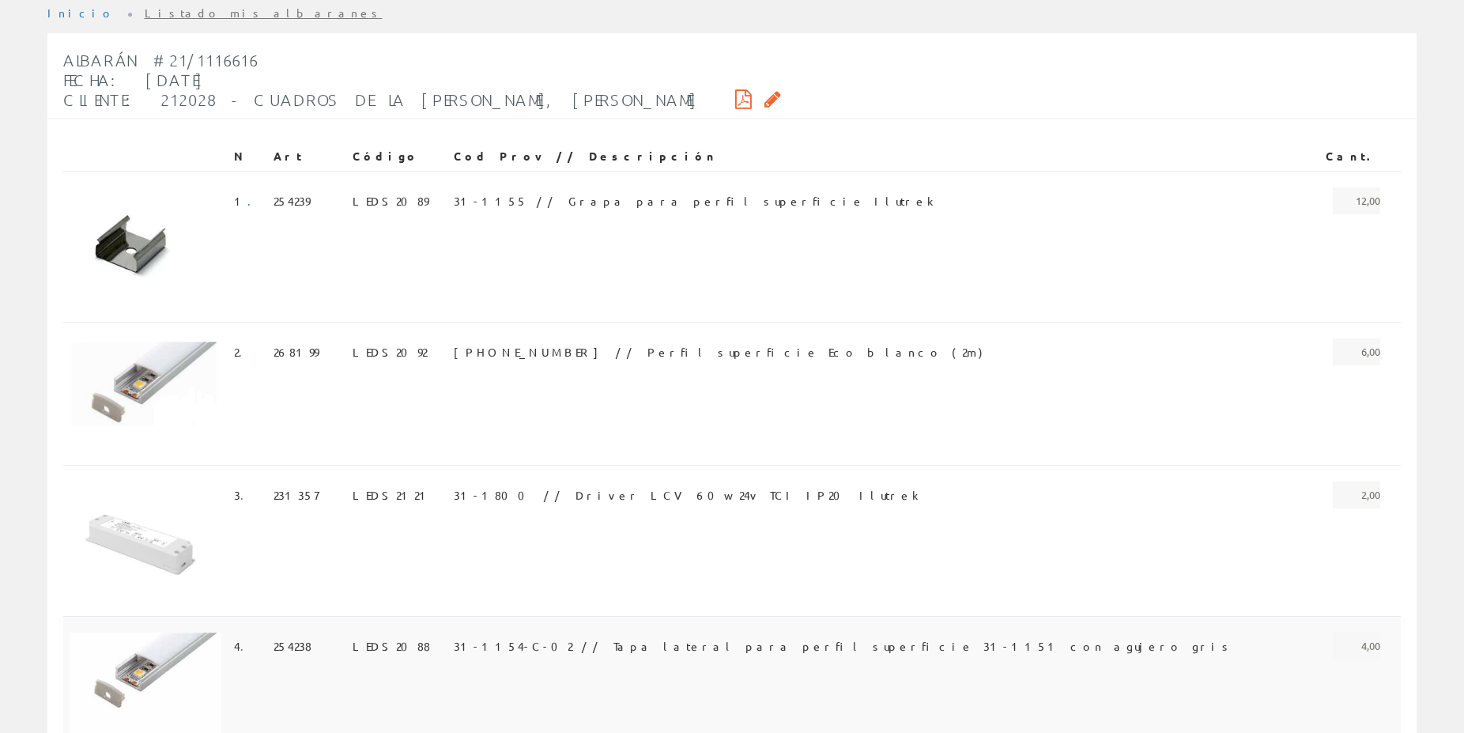
scroll to position [264, 0]
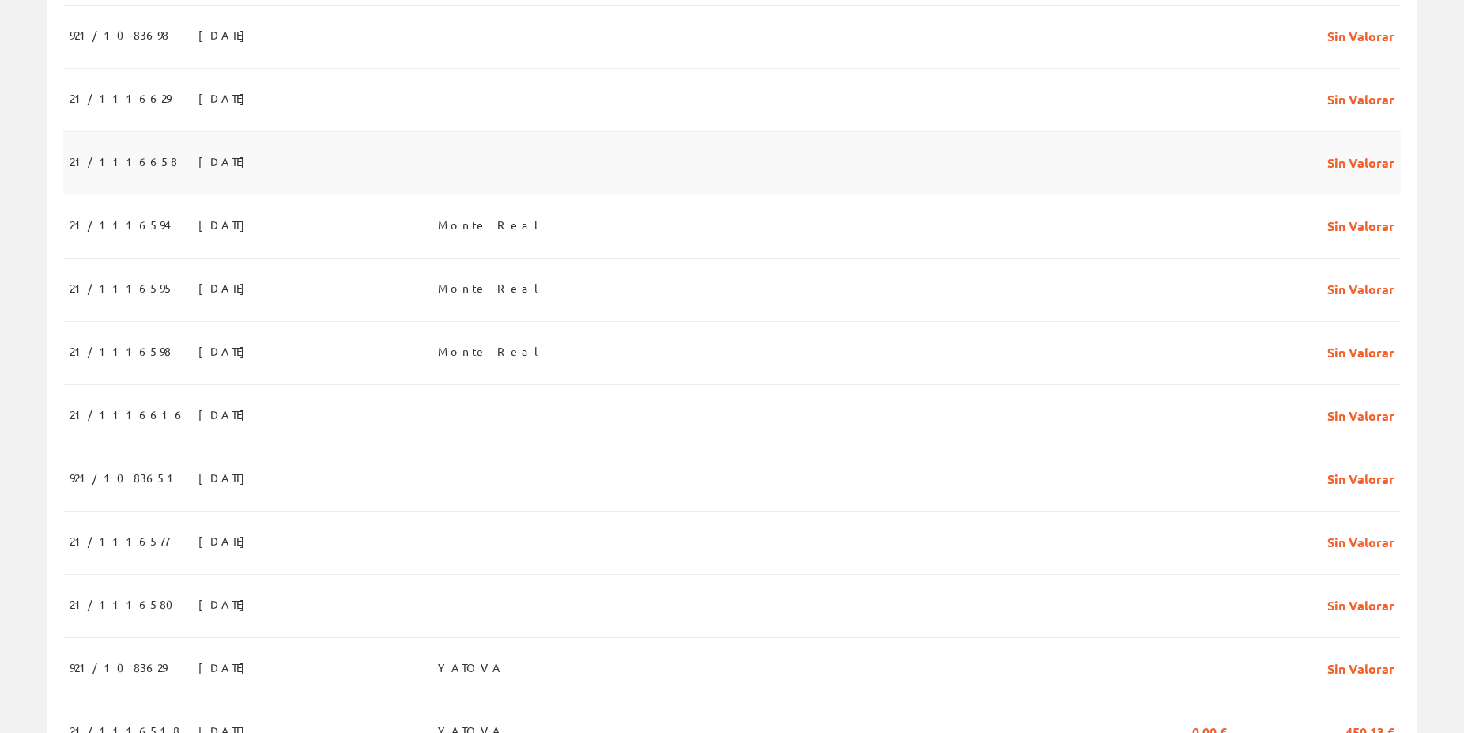
scroll to position [645, 0]
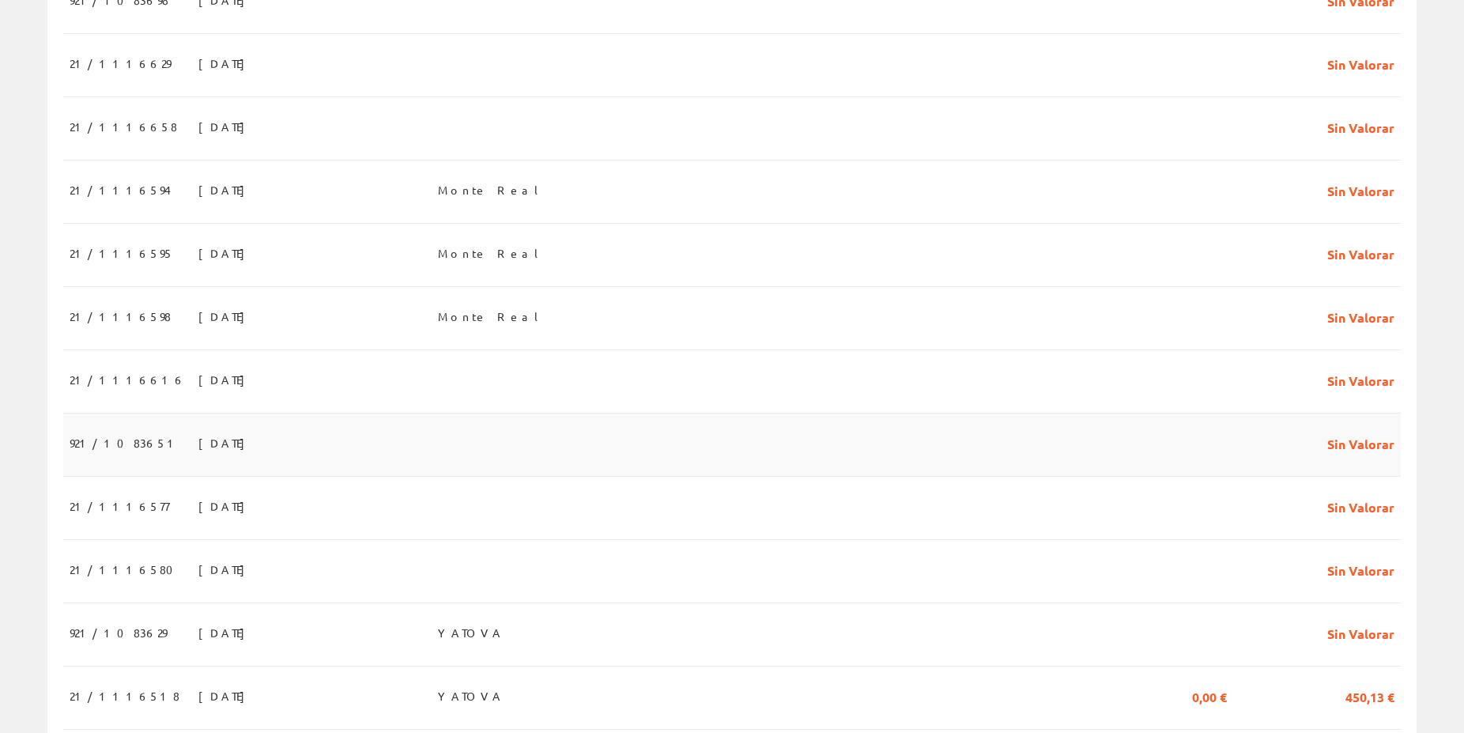
click at [1336, 429] on span "Sin Valorar" at bounding box center [1361, 442] width 67 height 27
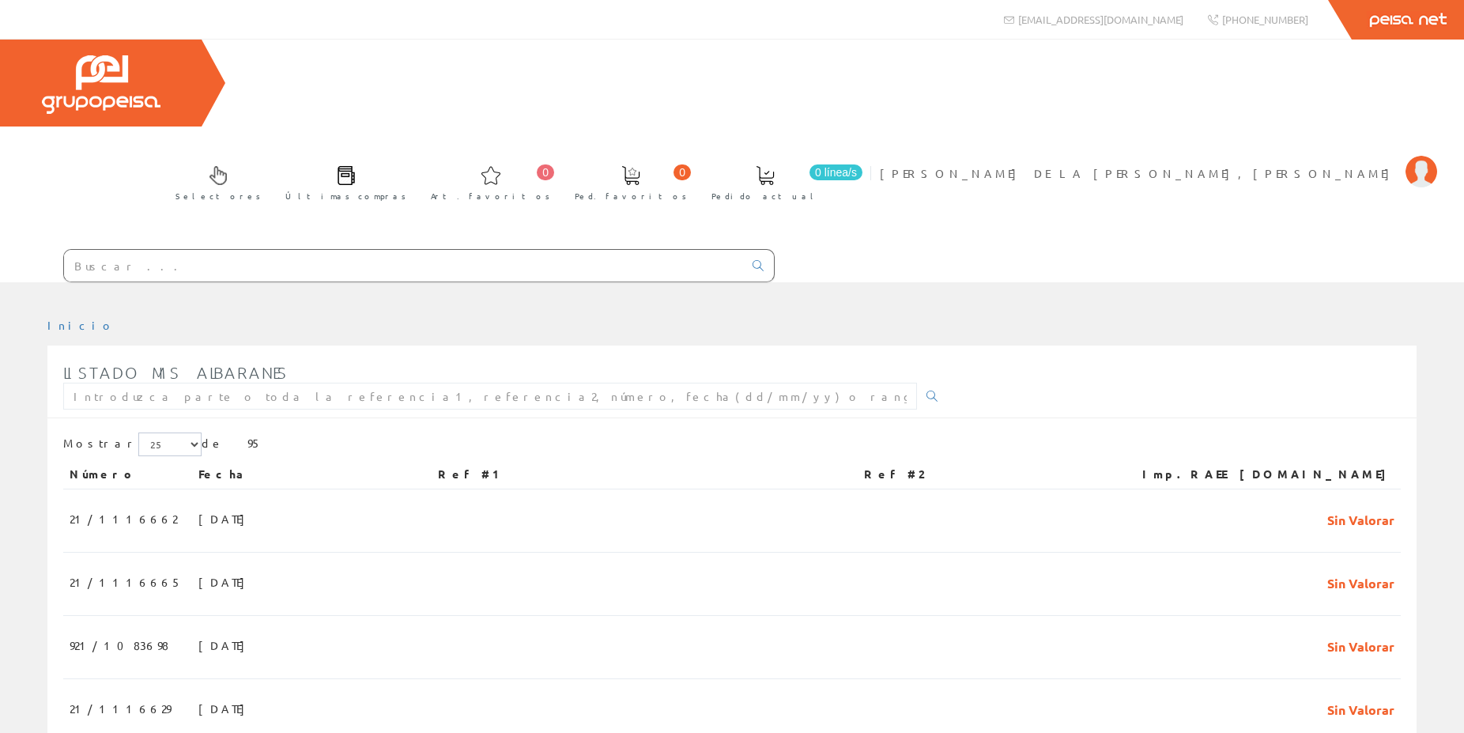
scroll to position [645, 0]
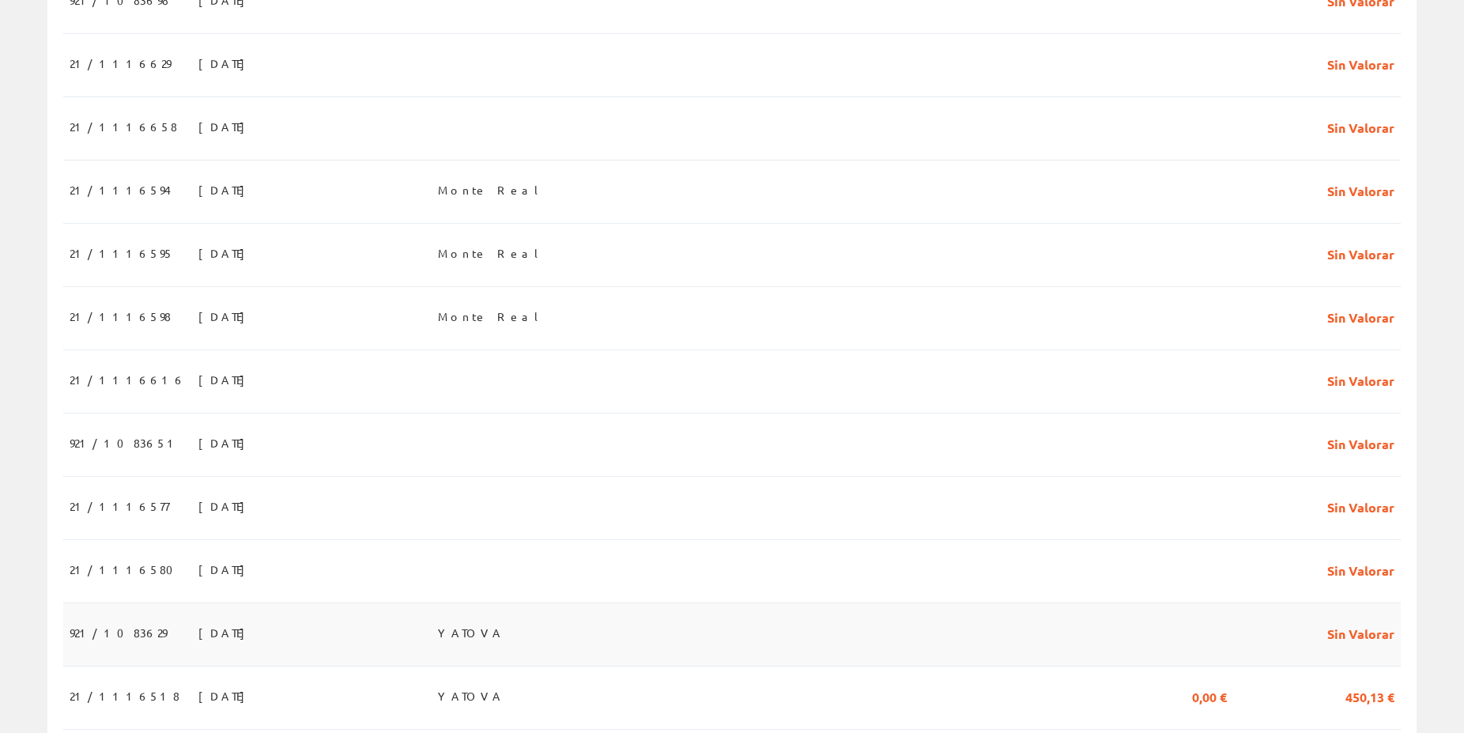
click at [1331, 619] on span "Sin Valorar" at bounding box center [1361, 632] width 67 height 27
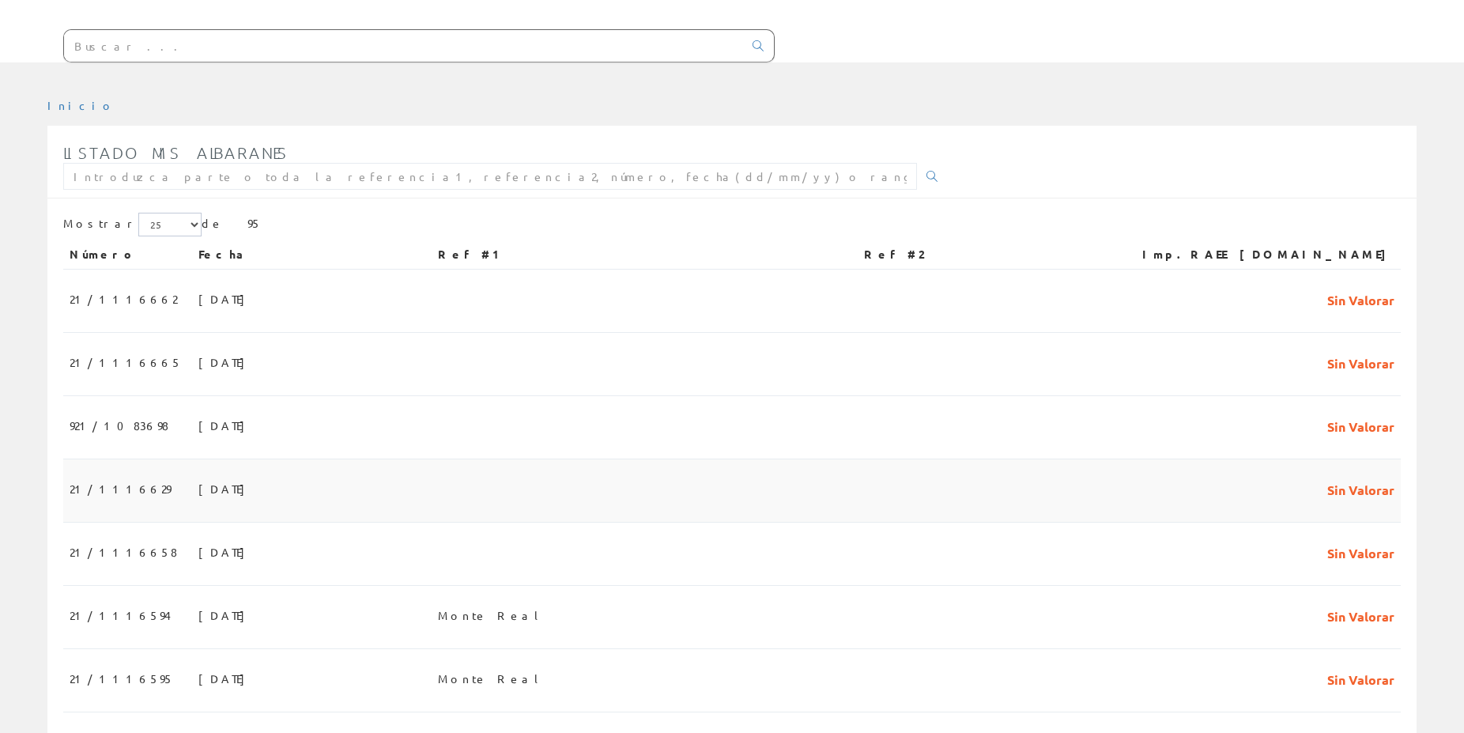
scroll to position [161, 0]
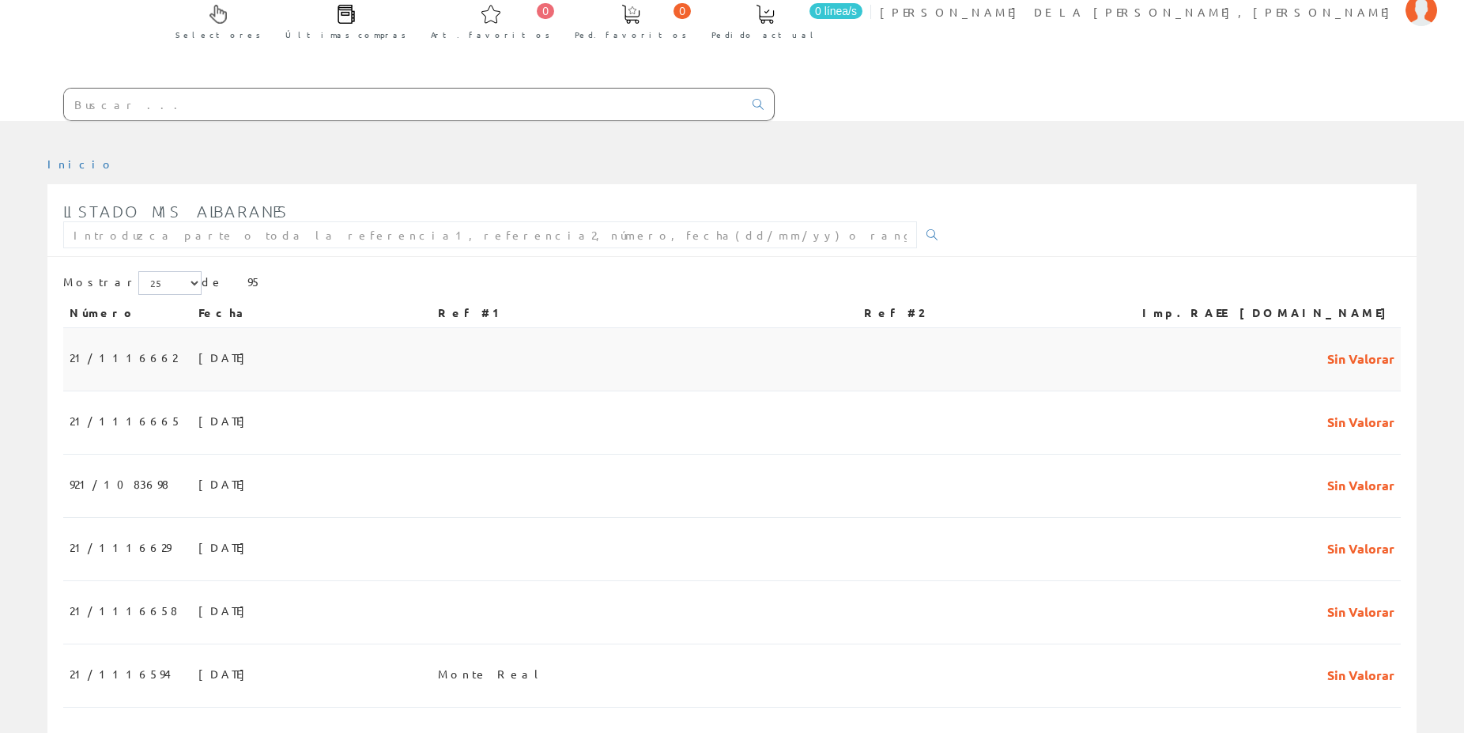
click at [1327, 328] on td "Sin Valorar" at bounding box center [1317, 359] width 168 height 63
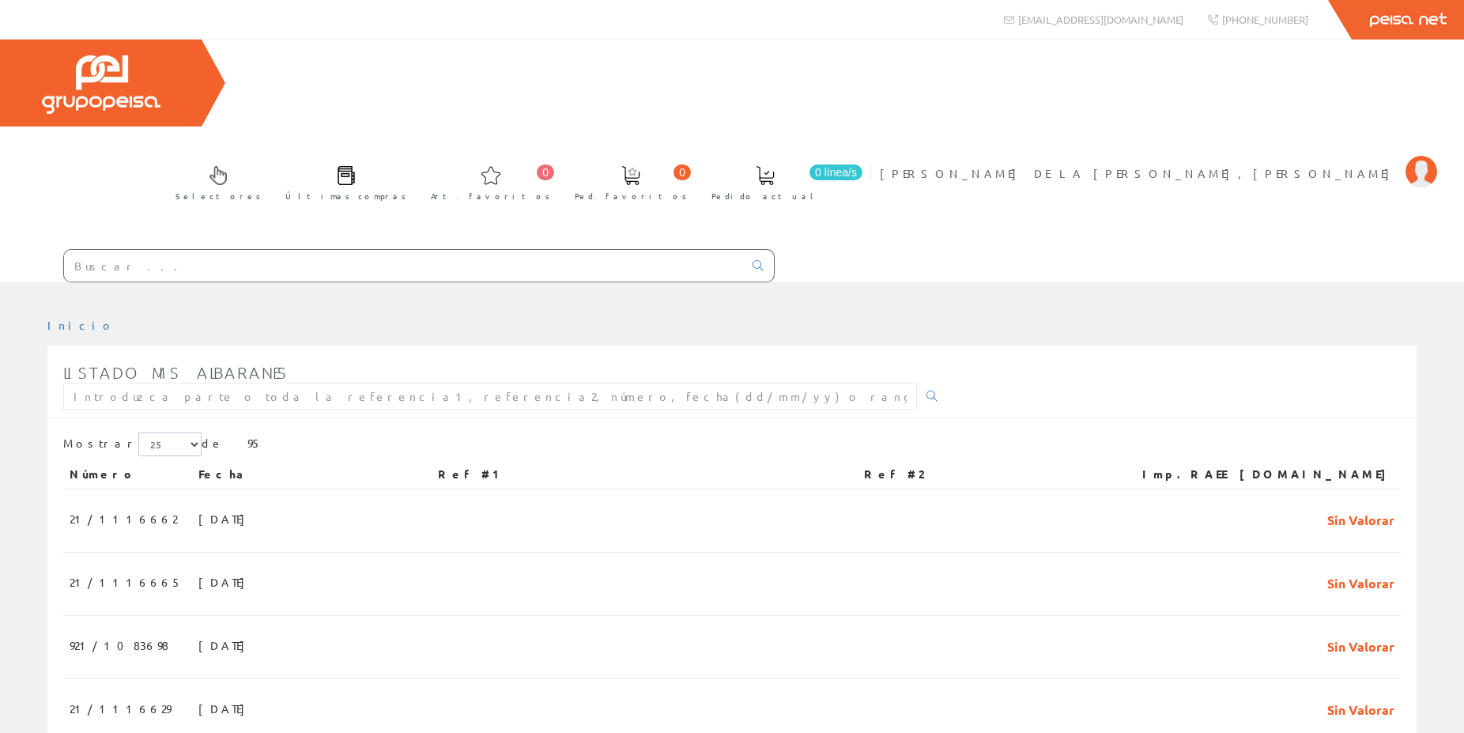
scroll to position [161, 0]
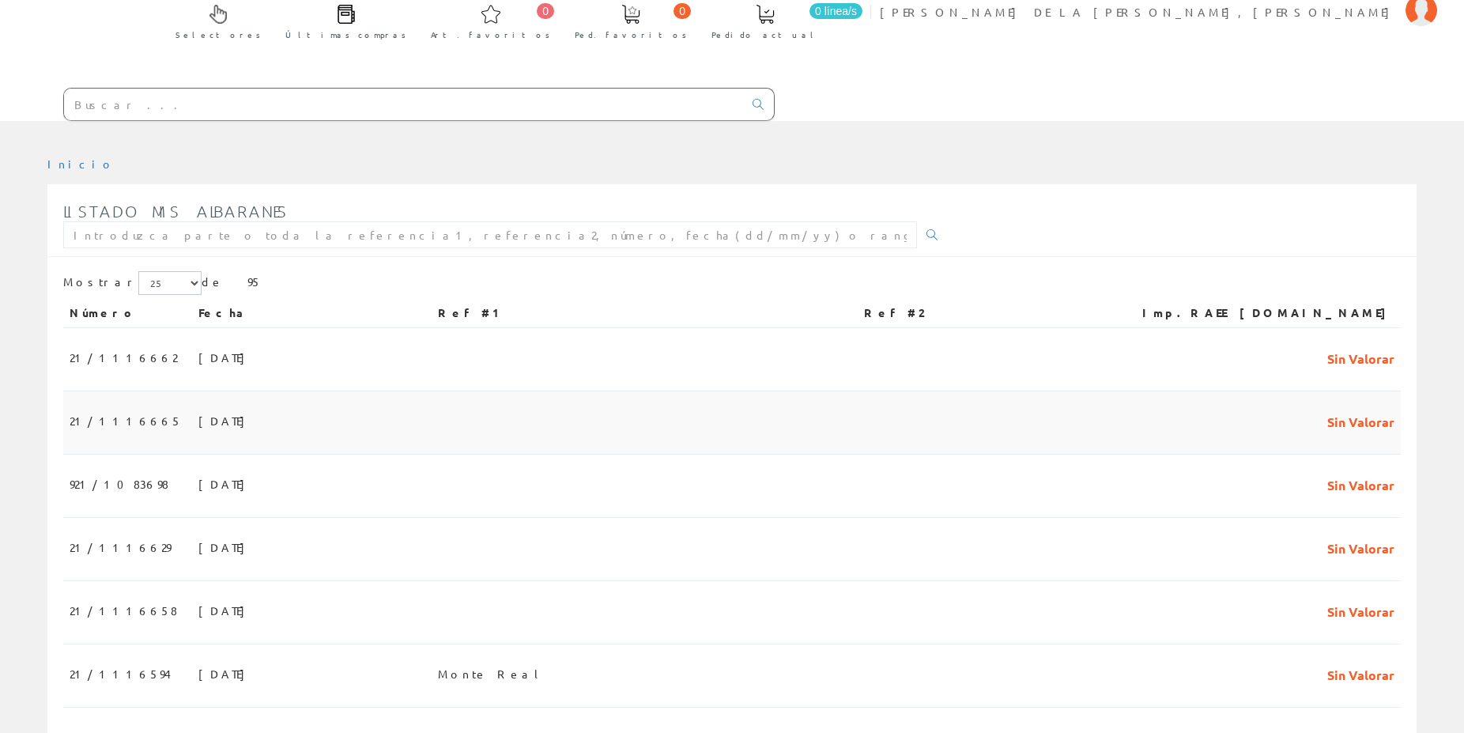
click at [1325, 391] on td "Sin Valorar" at bounding box center [1317, 422] width 168 height 63
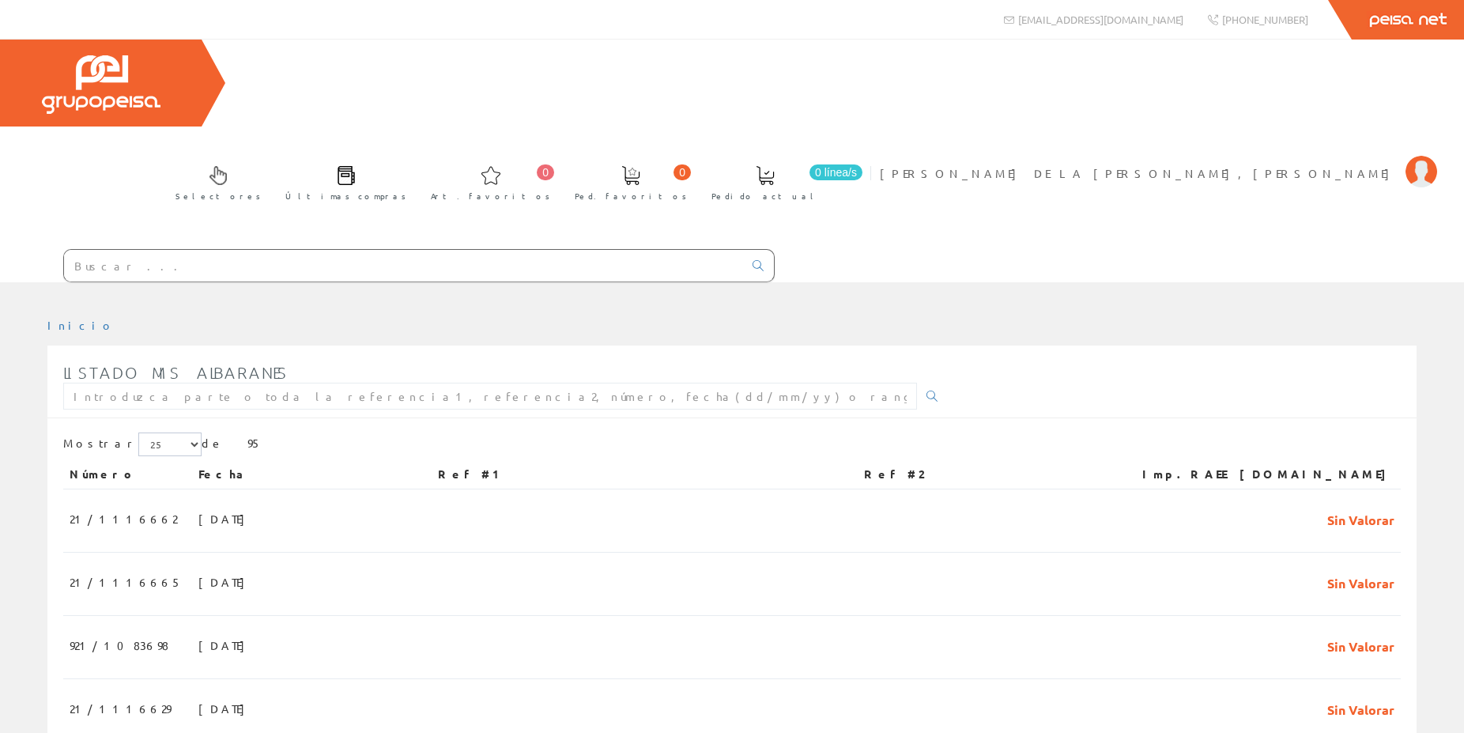
scroll to position [161, 0]
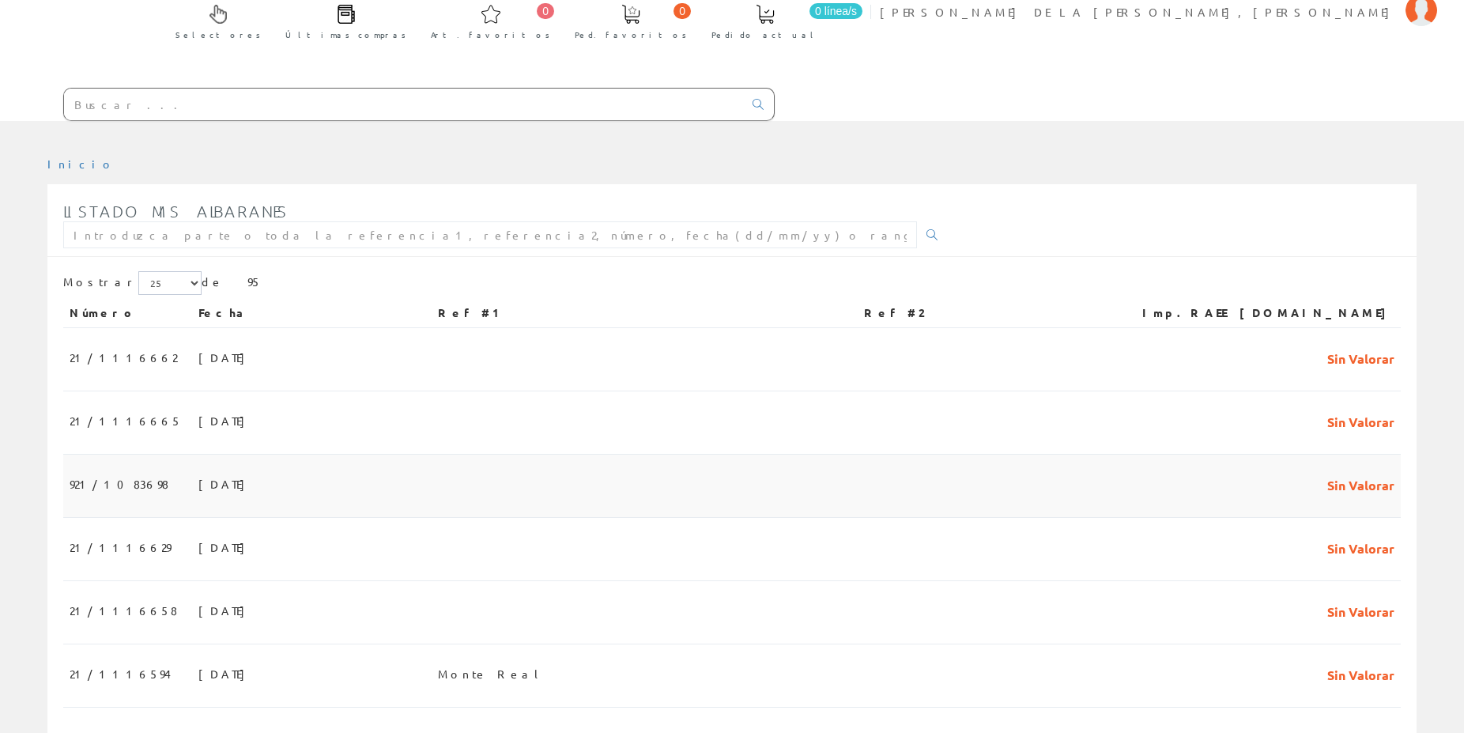
click at [1357, 470] on span "Sin Valorar" at bounding box center [1361, 483] width 67 height 27
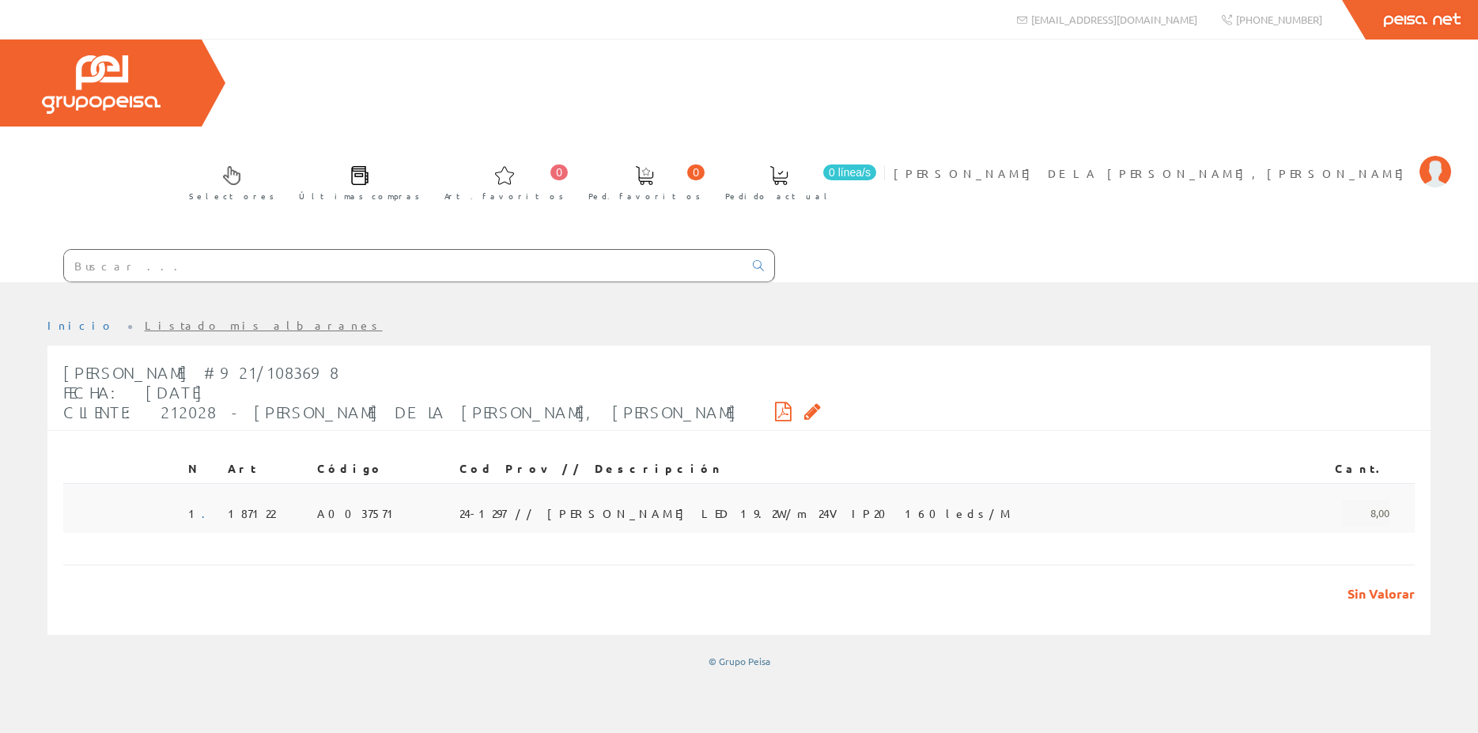
click at [759, 500] on span "24-1297 // [PERSON_NAME] LED 19.2W/m 24V IP20 160leds/M" at bounding box center [735, 513] width 553 height 27
click at [758, 500] on span "24-1297 // [PERSON_NAME] LED 19.2W/m 24V IP20 160leds/M" at bounding box center [735, 513] width 553 height 27
click at [601, 500] on span "24-1297 // [PERSON_NAME] LED 19.2W/m 24V IP20 160leds/M" at bounding box center [735, 513] width 553 height 27
click at [807, 455] on div "N Art Código Cod Prov // Descripción Cant. 1 . 187122 A0037571 24-1297 // [PERS…" at bounding box center [738, 502] width 1351 height 94
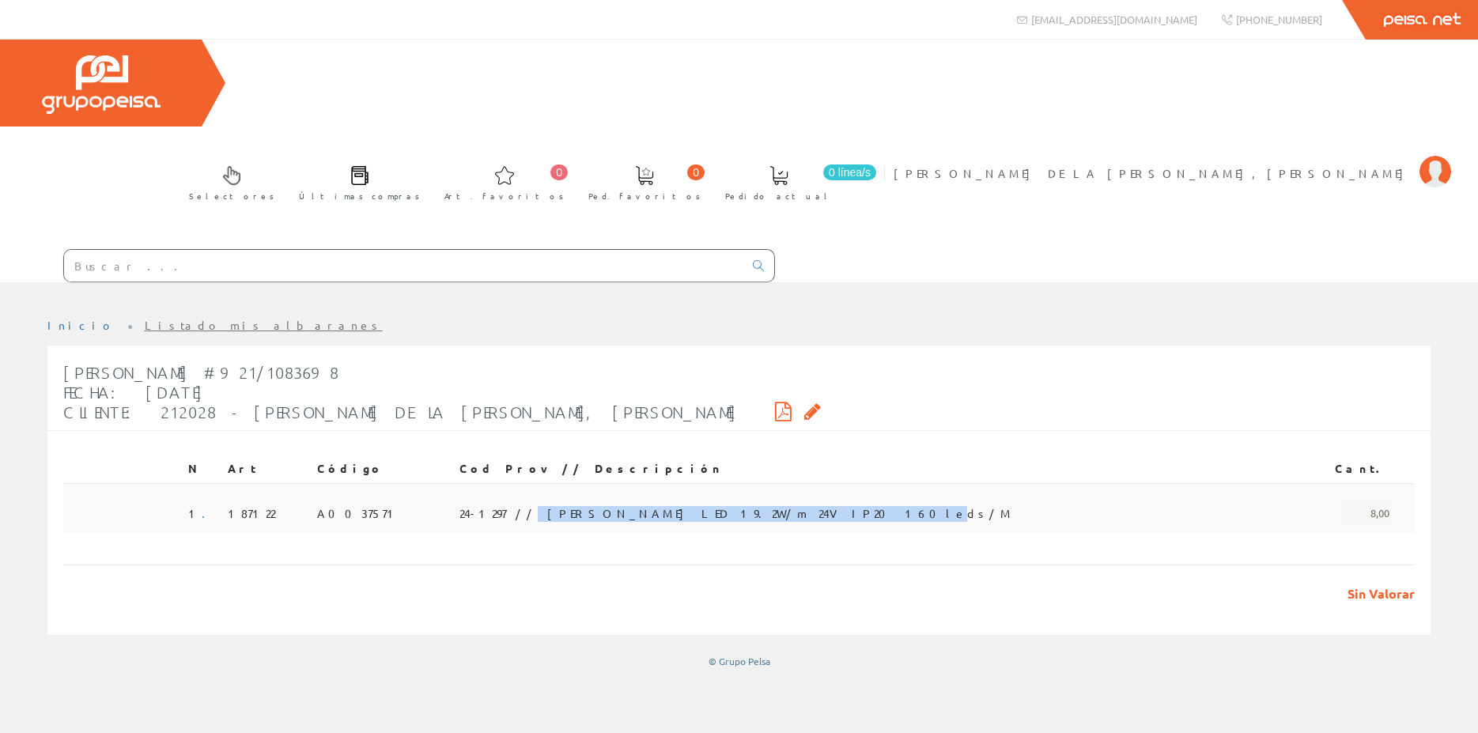
drag, startPoint x: 791, startPoint y: 424, endPoint x: 560, endPoint y: 425, distance: 231.7
click at [560, 500] on span "24-1297 // [PERSON_NAME] LED 19.2W/m 24V IP20 160leds/M" at bounding box center [735, 513] width 553 height 27
copy span "[PERSON_NAME] LED 19.2W/m 24V IP20 160leds/M"
